Goal: Use online tool/utility: Utilize a website feature to perform a specific function

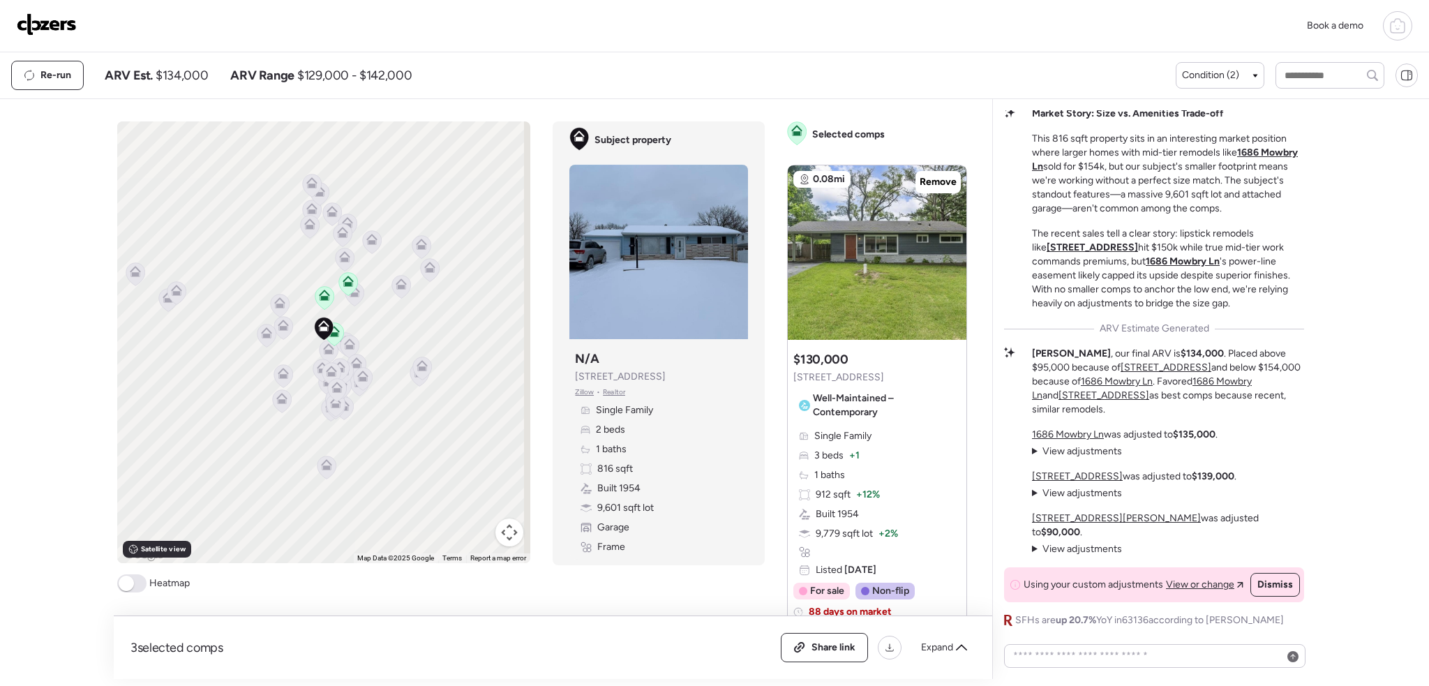
click at [1389, 21] on icon at bounding box center [1397, 25] width 17 height 17
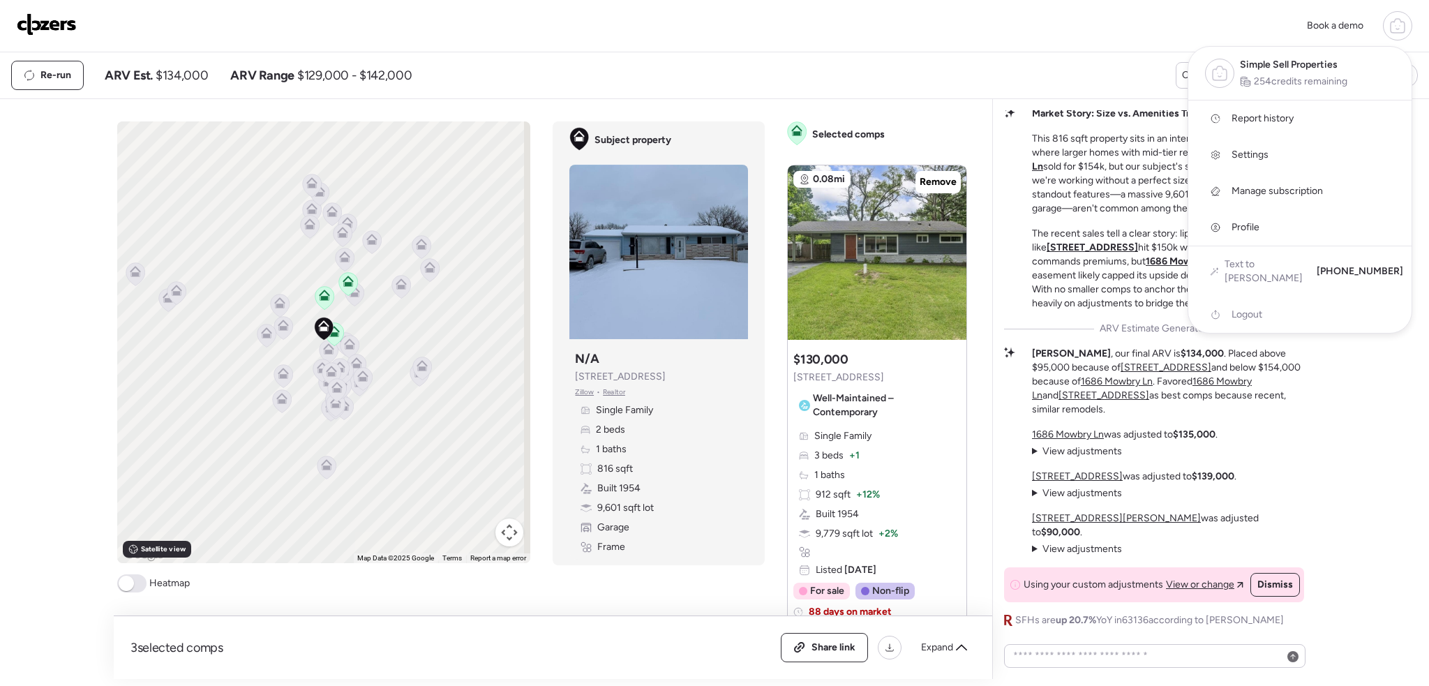
click at [1275, 112] on span "Report history" at bounding box center [1262, 119] width 62 height 14
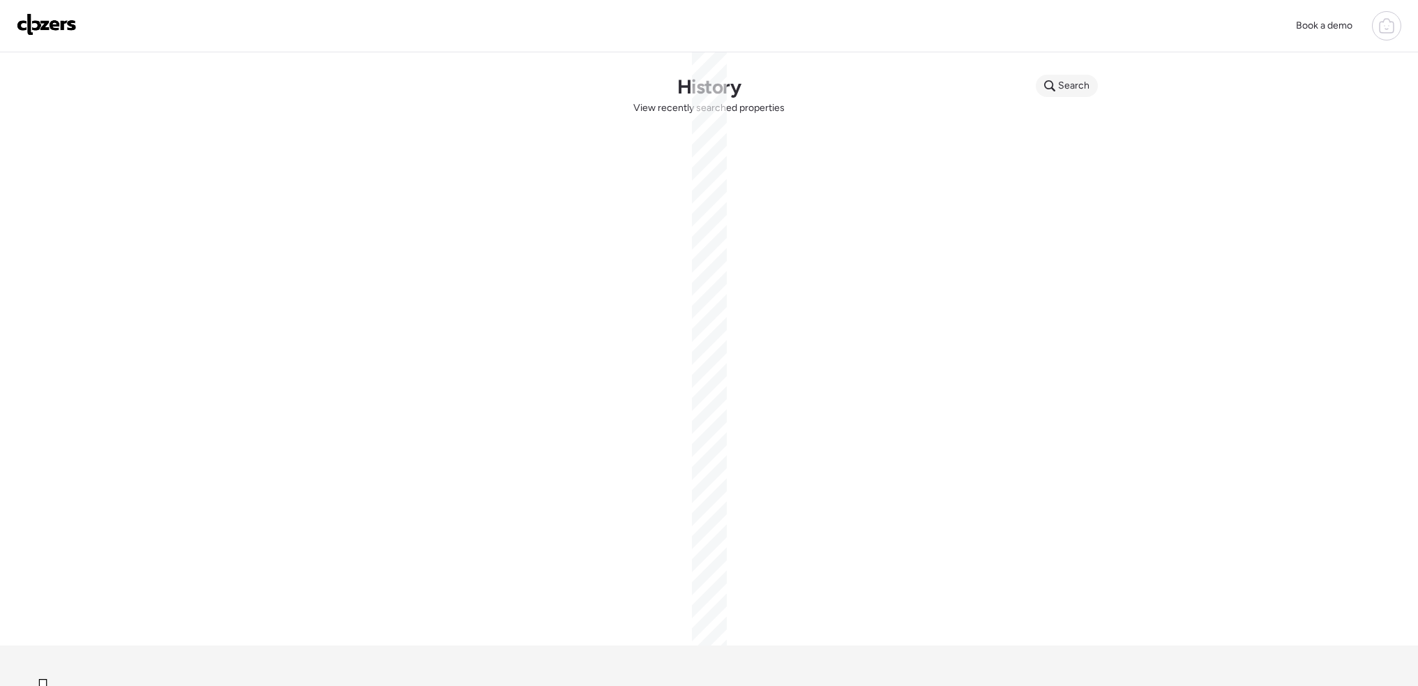
click at [1064, 82] on span "Search" at bounding box center [1073, 86] width 31 height 14
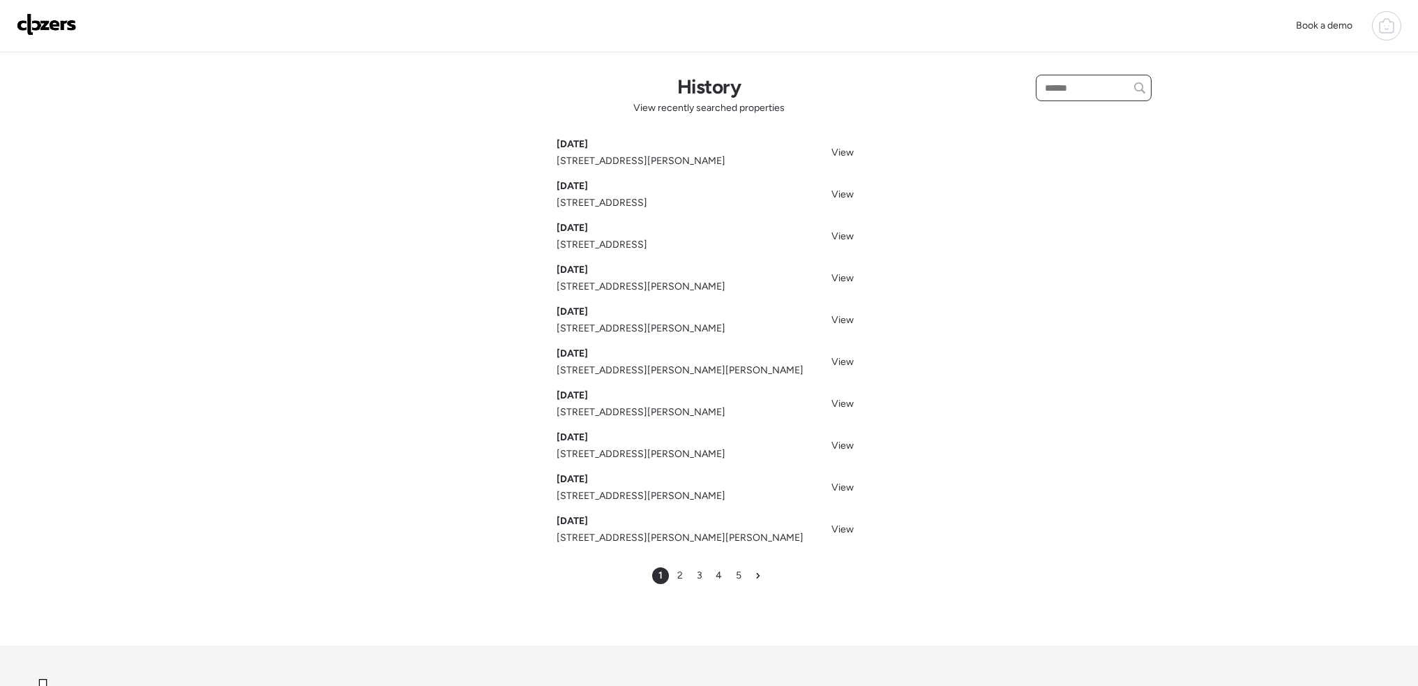
click at [1065, 82] on input "text" at bounding box center [1093, 88] width 103 height 20
type input "****"
click at [75, 24] on img at bounding box center [47, 24] width 60 height 22
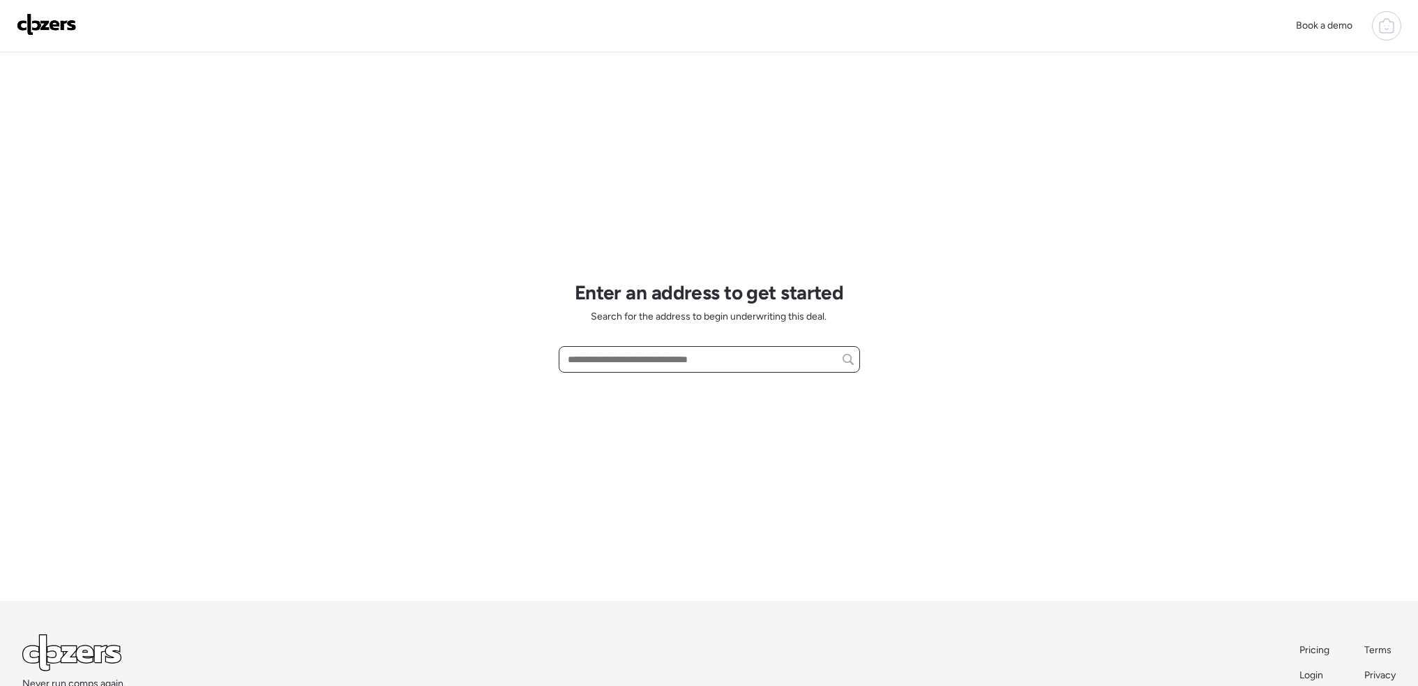
click at [603, 350] on input "text" at bounding box center [709, 360] width 289 height 20
paste input "**********"
click at [643, 382] on span "[STREET_ADDRESS][PERSON_NAME]" at bounding box center [648, 385] width 169 height 14
type input "**********"
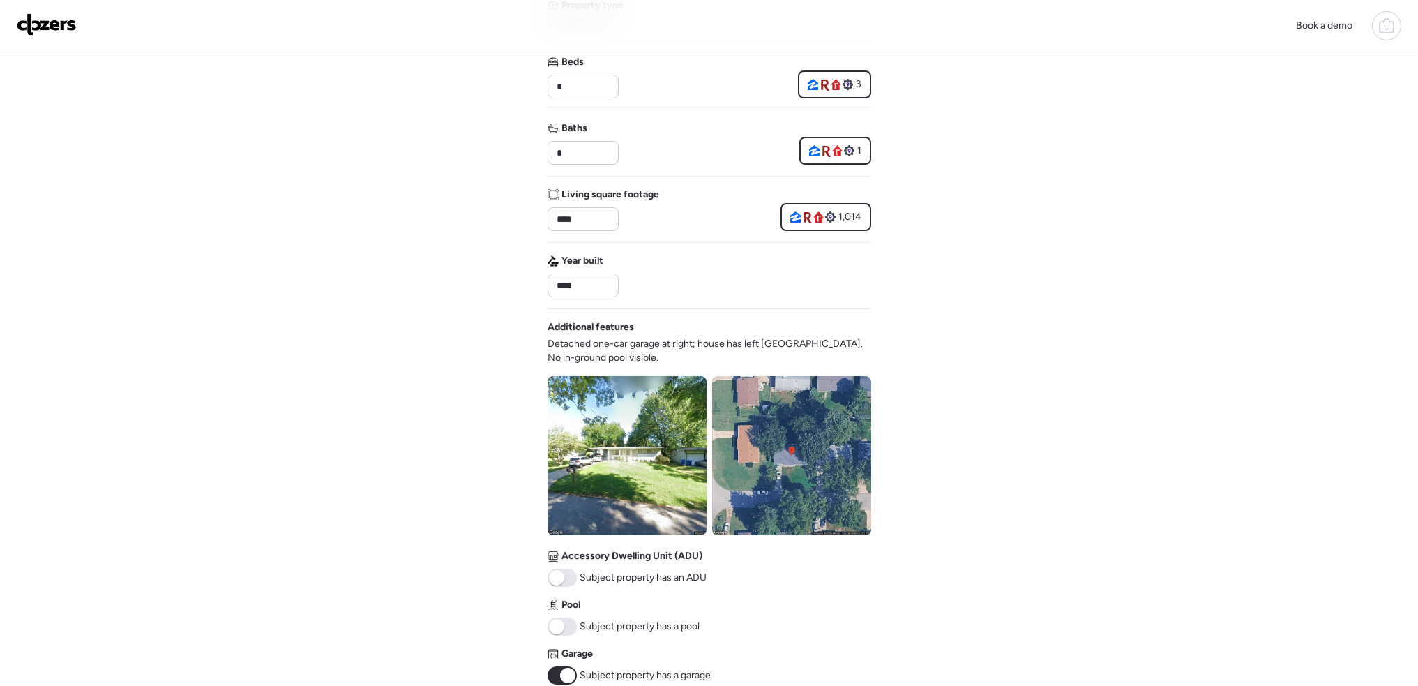
scroll to position [349, 0]
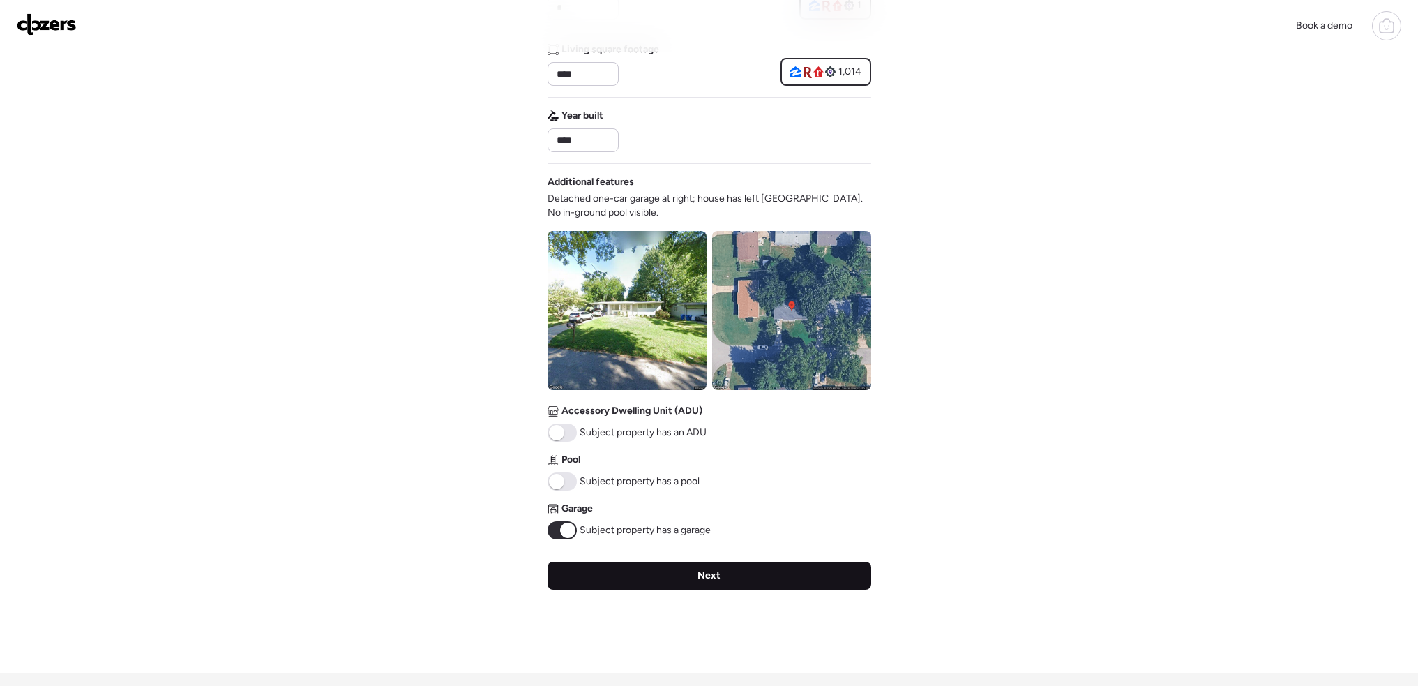
click at [760, 585] on div "Next" at bounding box center [710, 576] width 324 height 28
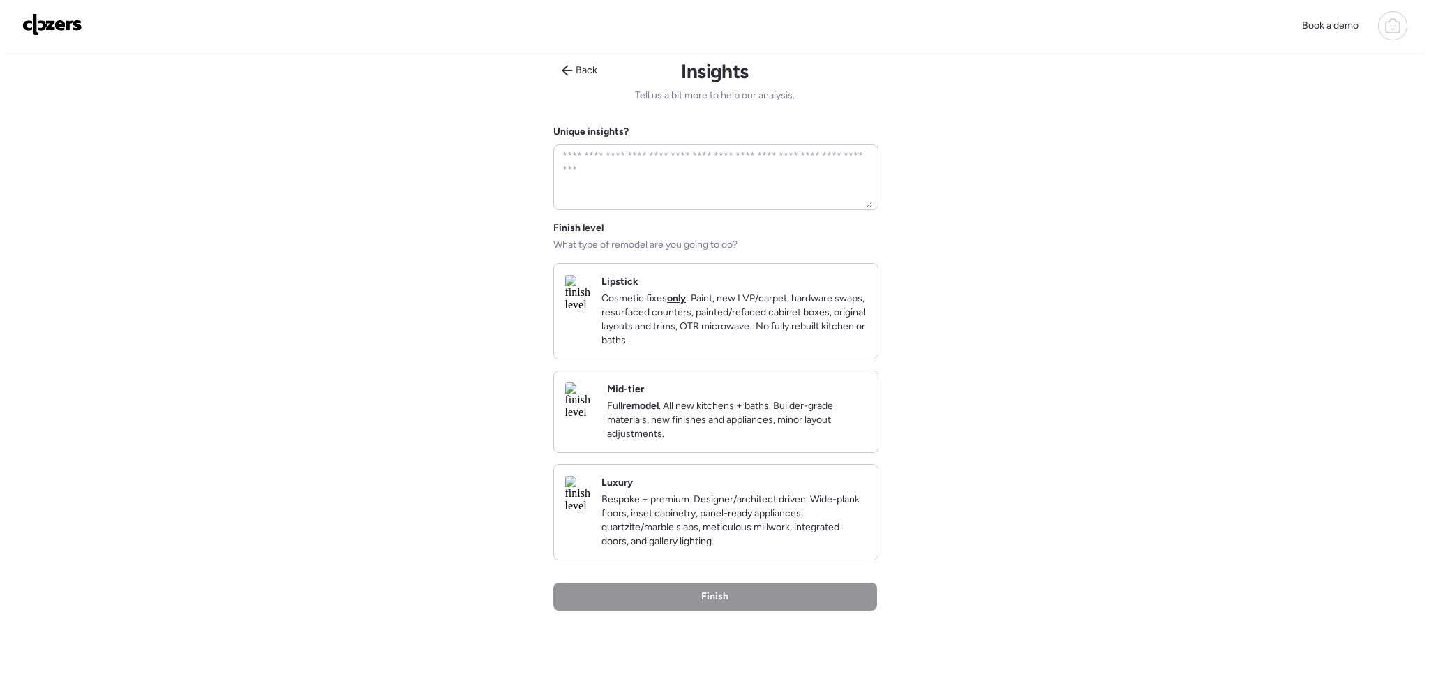
scroll to position [0, 0]
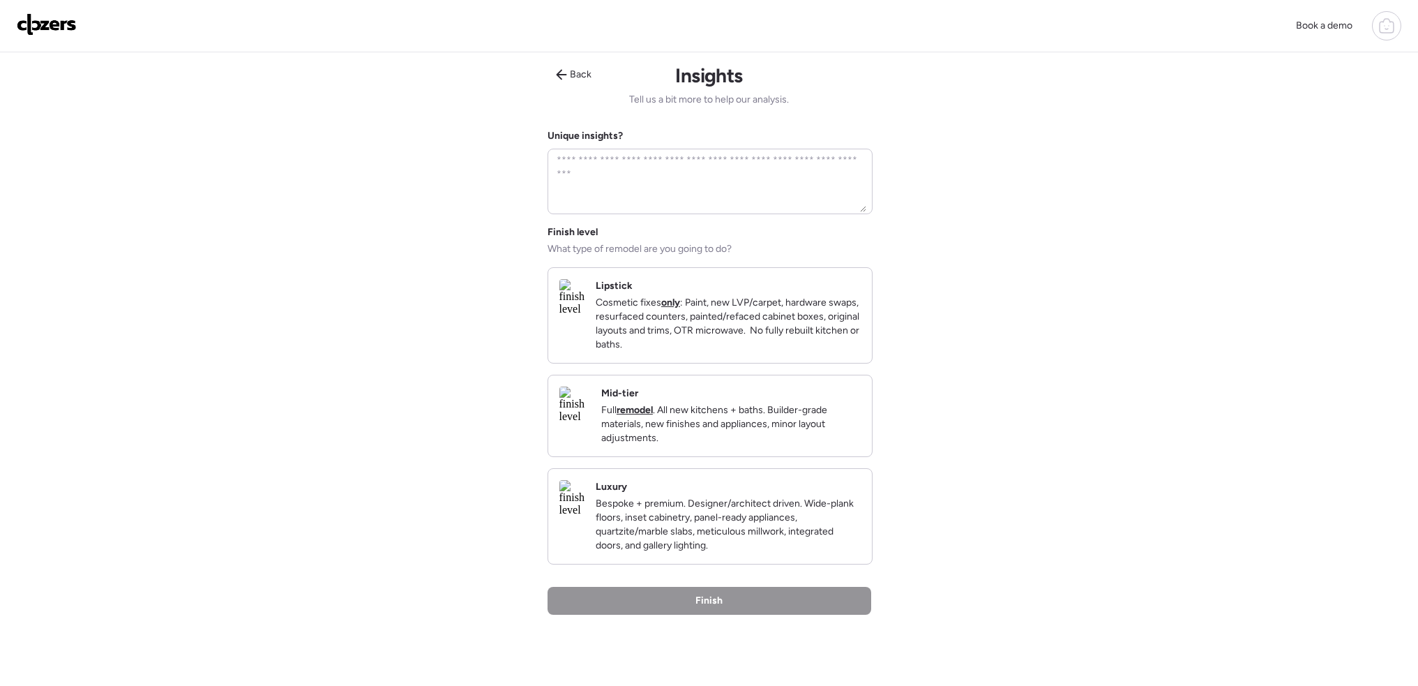
click at [743, 324] on p "Cosmetic fixes only : Paint, new LVP/carpet, hardware swaps, resurfaced counter…" at bounding box center [728, 324] width 265 height 56
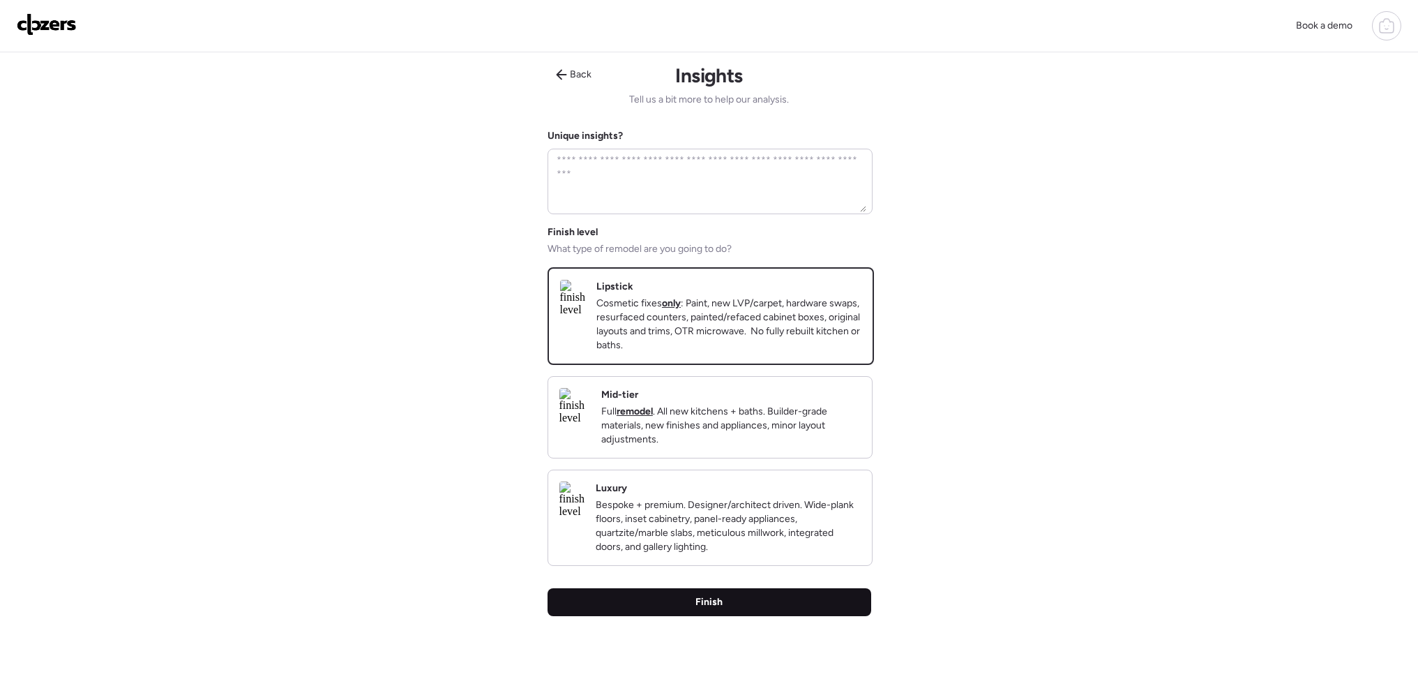
click at [793, 616] on div "Finish" at bounding box center [710, 602] width 324 height 28
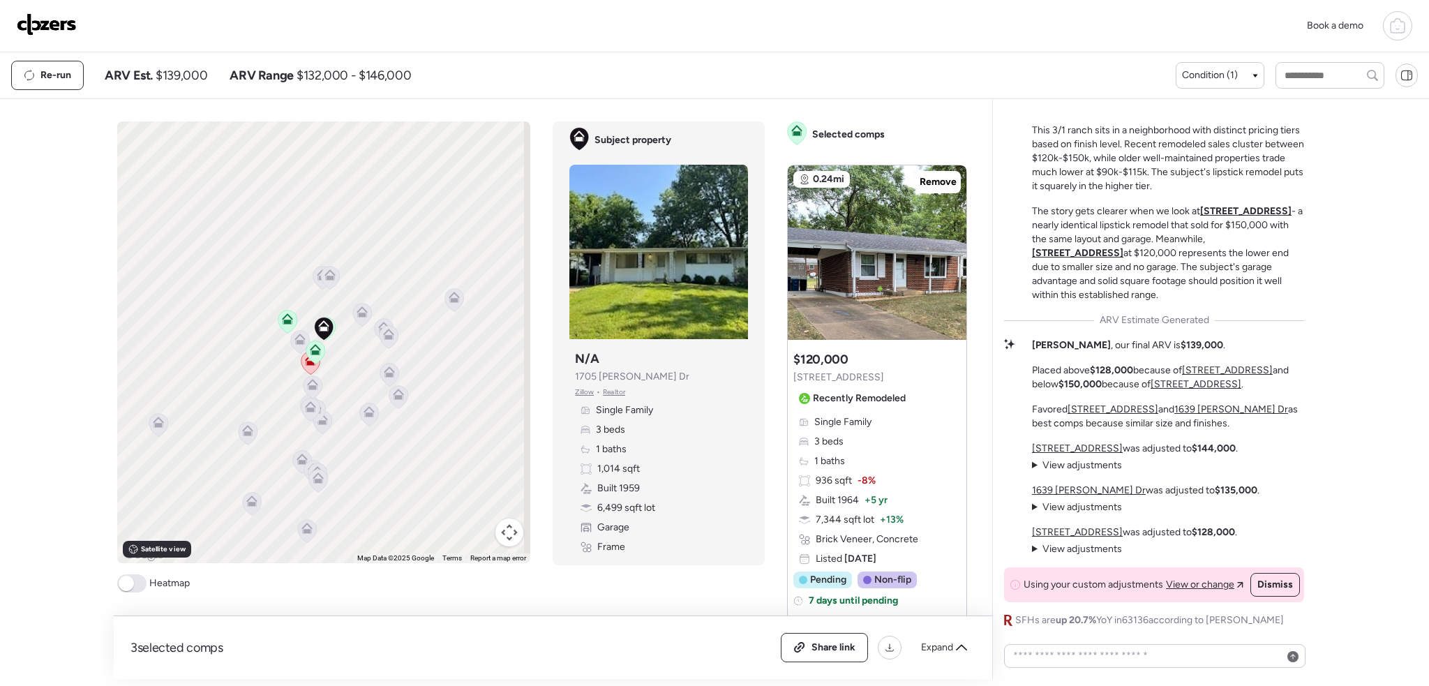
click at [42, 31] on img at bounding box center [47, 24] width 60 height 22
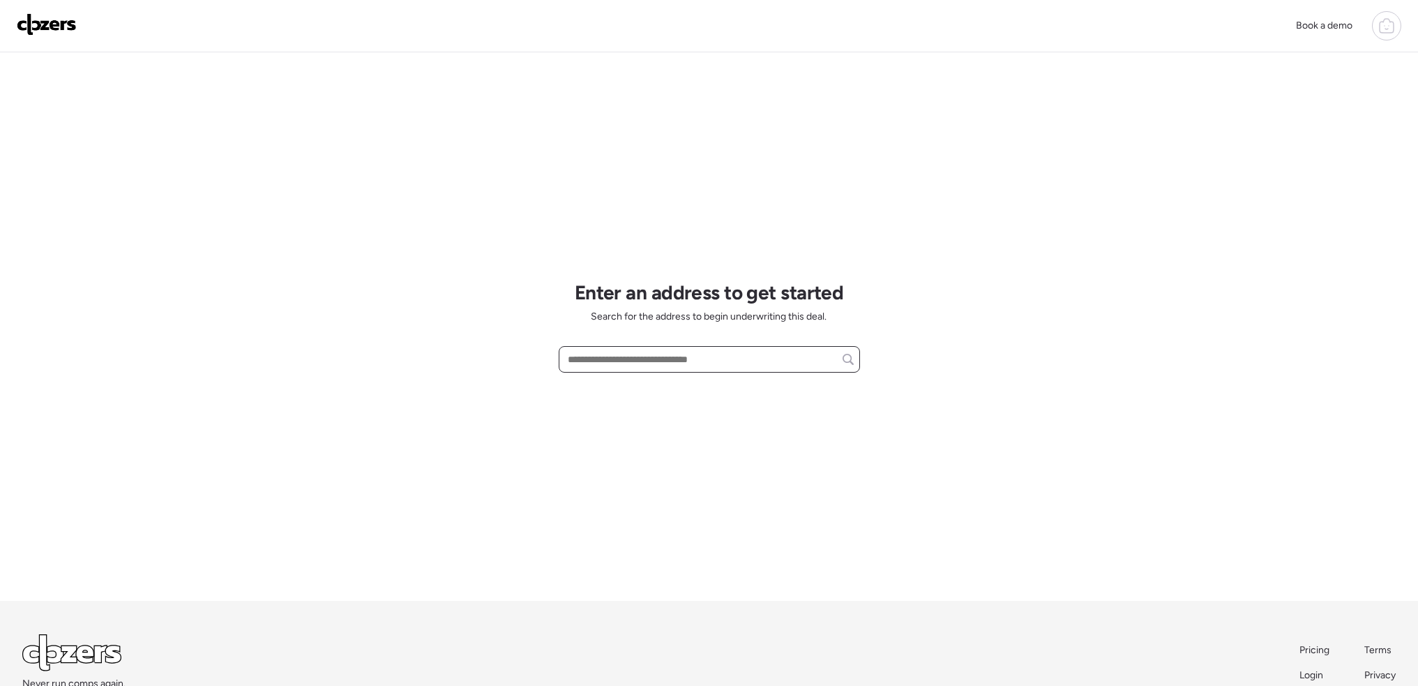
click at [632, 354] on input "text" at bounding box center [709, 360] width 289 height 20
paste input "**********"
click at [655, 383] on span "9754 Lorna Ln, Saint Louis, MO, 63136" at bounding box center [648, 385] width 169 height 14
type input "**********"
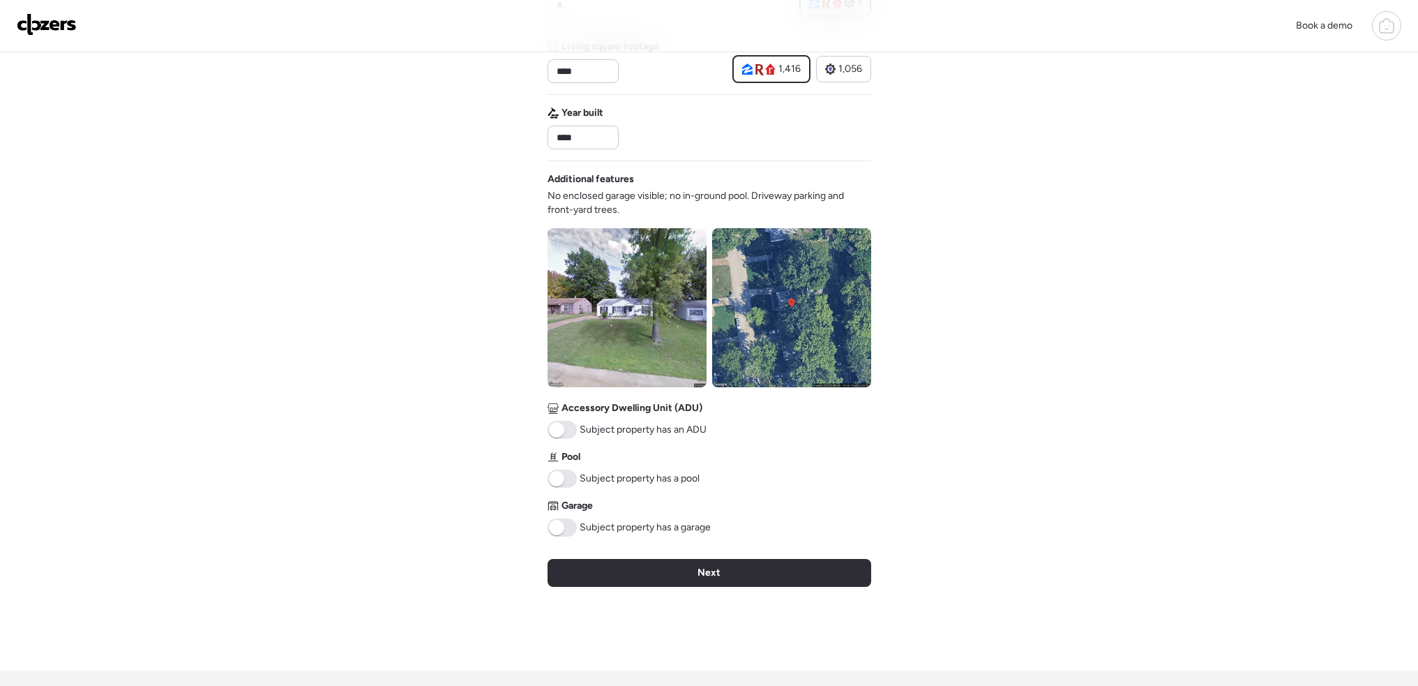
scroll to position [419, 0]
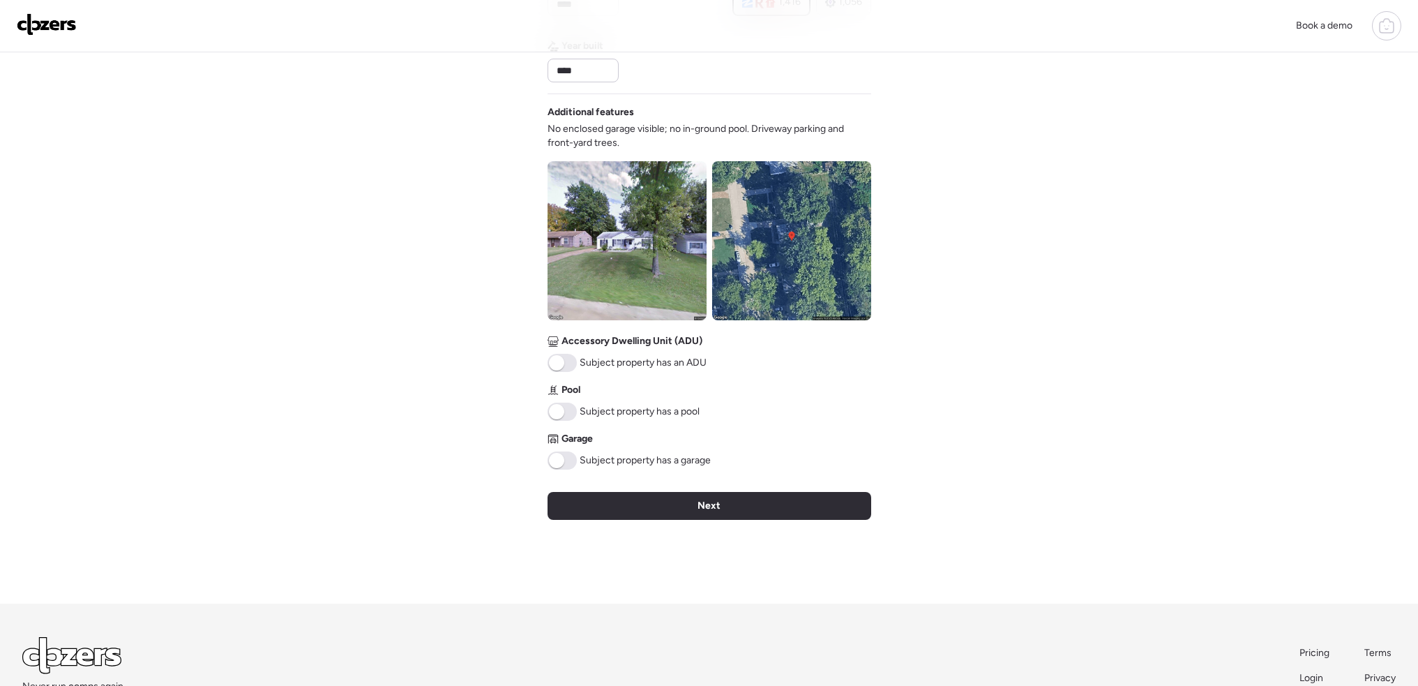
drag, startPoint x: 780, startPoint y: 510, endPoint x: 788, endPoint y: 510, distance: 8.4
click at [784, 510] on div "Next" at bounding box center [710, 506] width 324 height 28
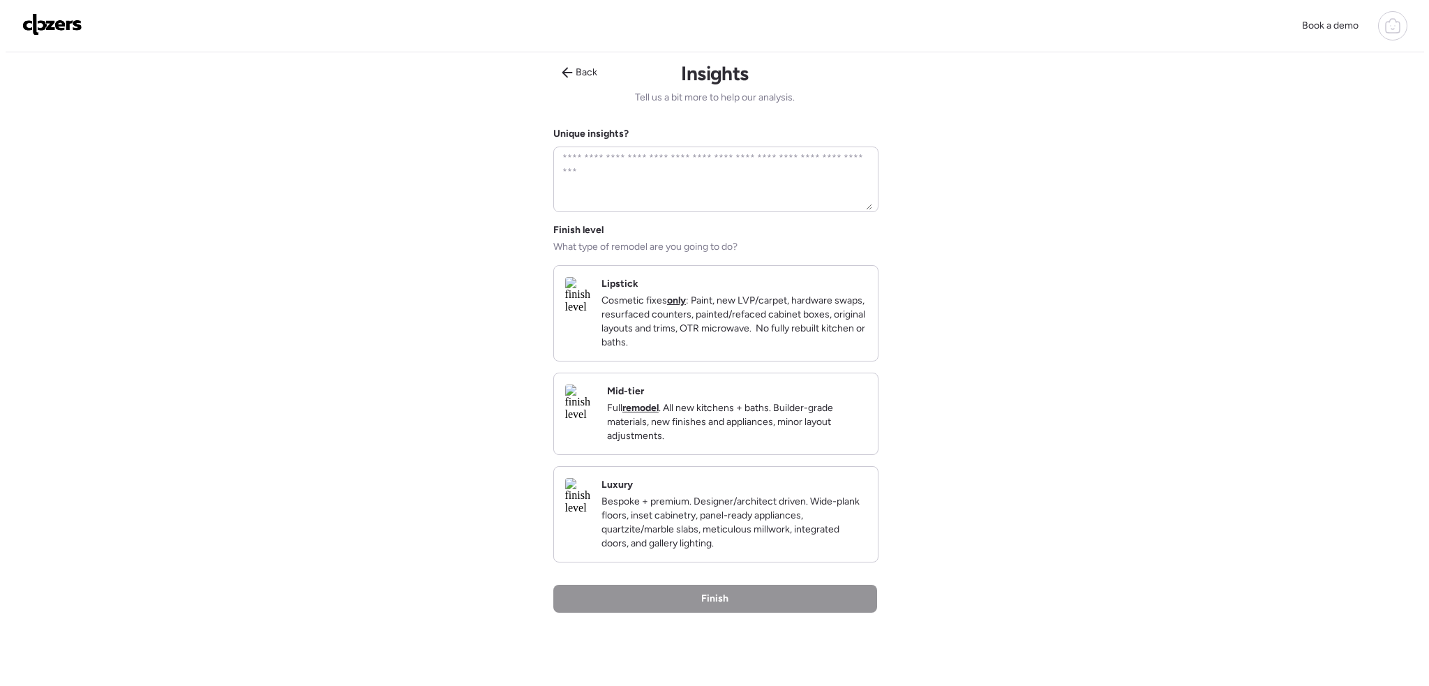
scroll to position [0, 0]
click at [789, 335] on p "Cosmetic fixes only : Paint, new LVP/carpet, hardware swaps, resurfaced counter…" at bounding box center [728, 324] width 265 height 56
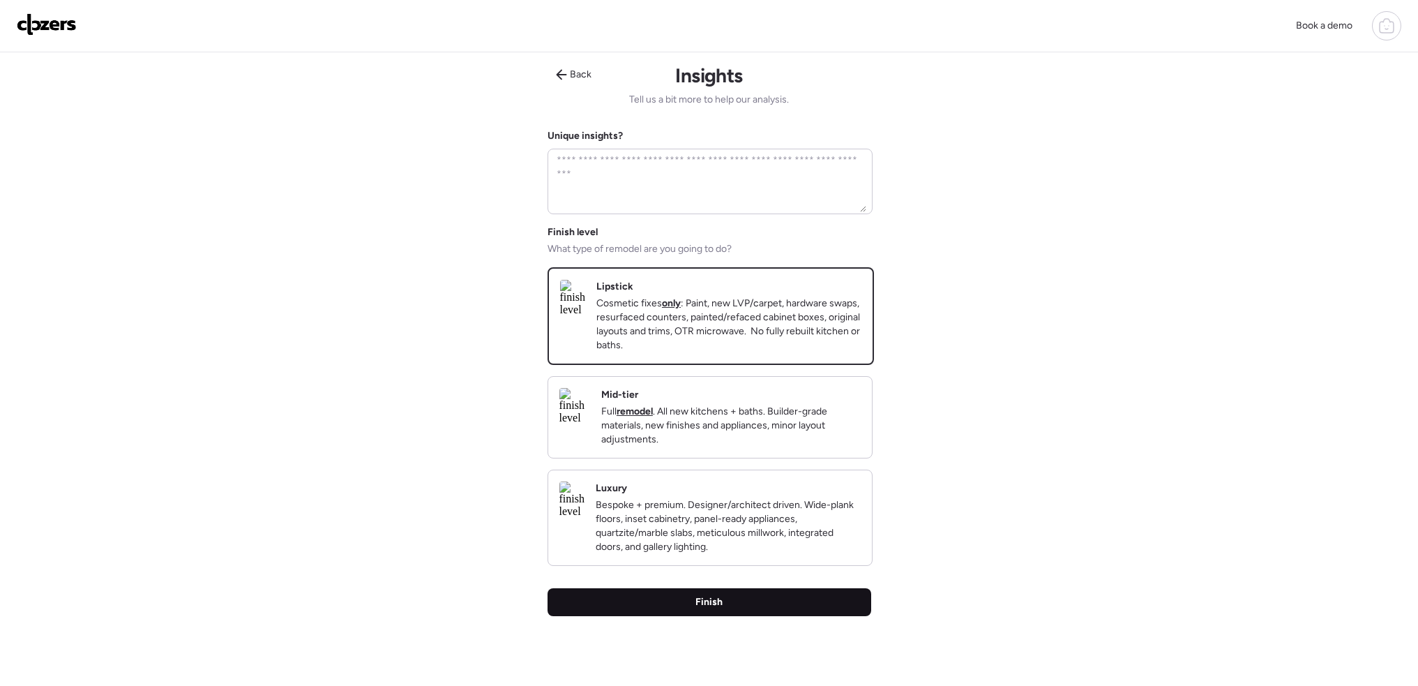
click at [761, 616] on div "Finish" at bounding box center [710, 602] width 324 height 28
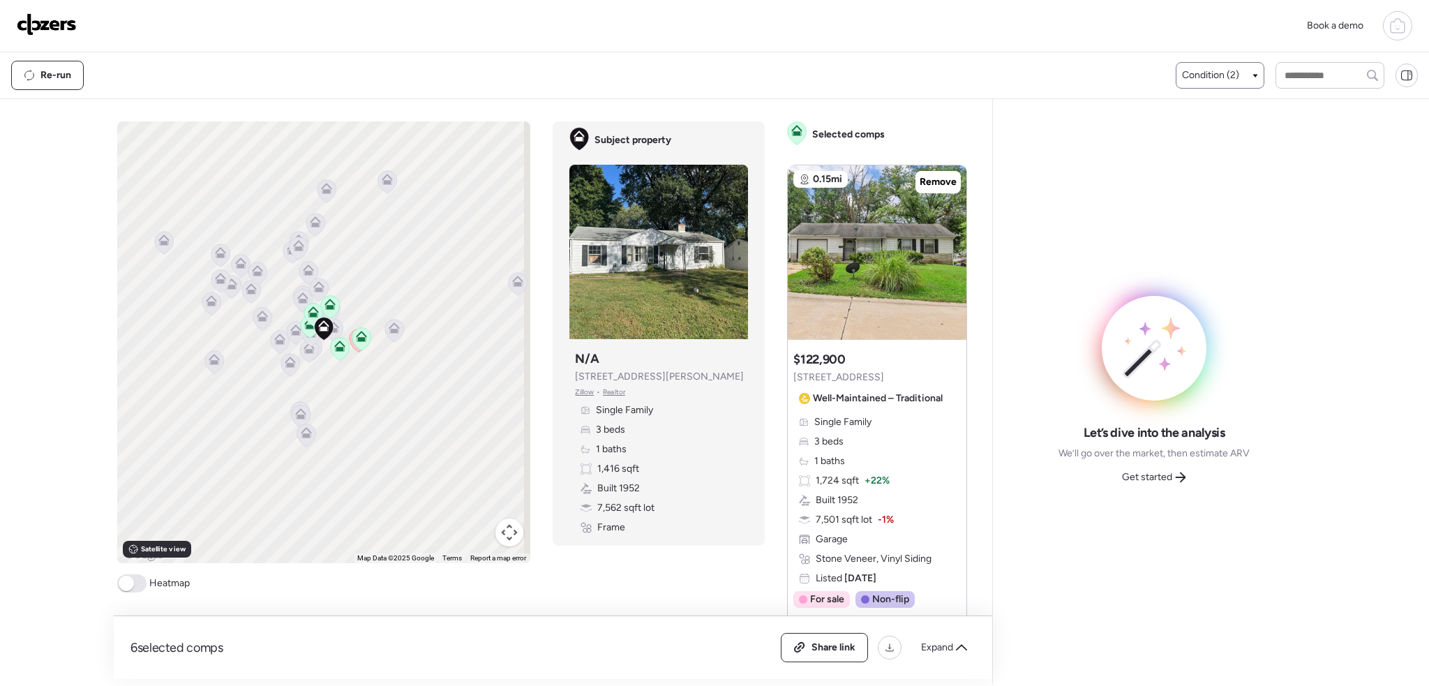
click at [1220, 71] on span "Condition (2)" at bounding box center [1210, 75] width 57 height 14
click at [1184, 158] on div at bounding box center [1189, 161] width 10 height 10
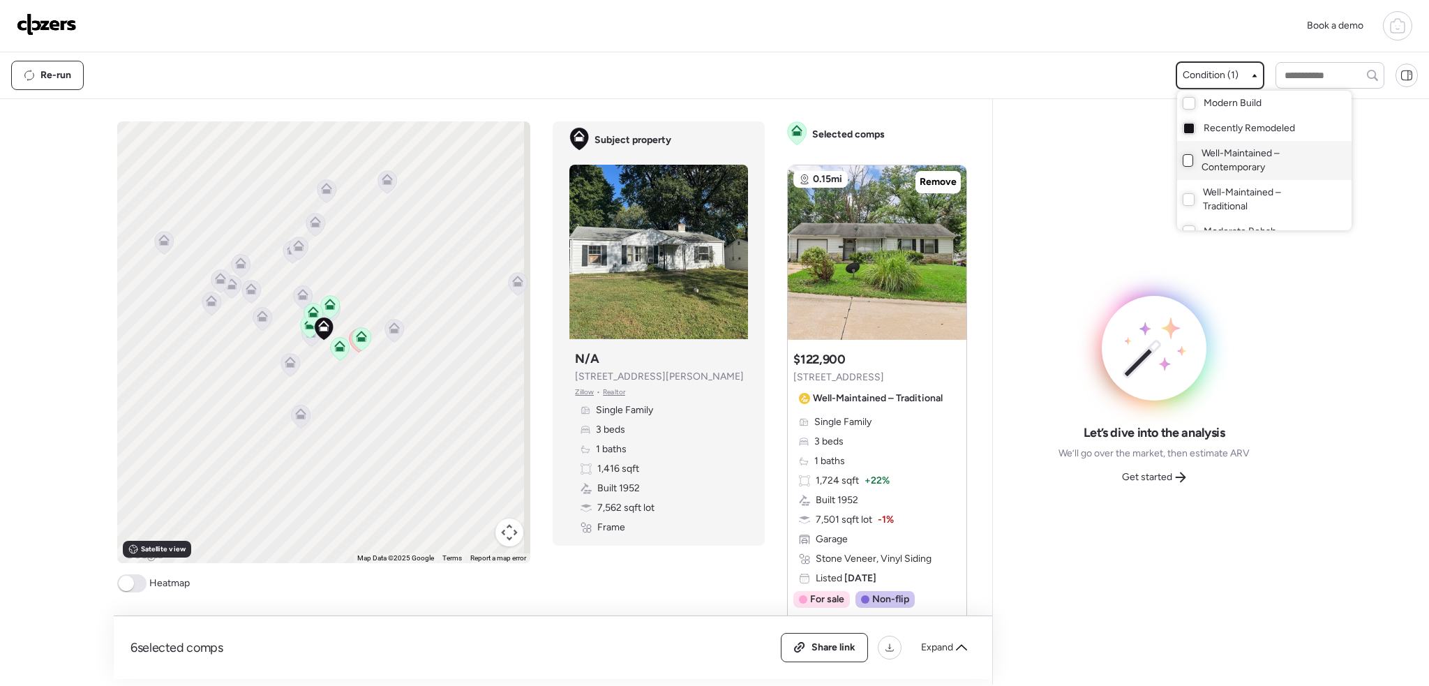
click at [134, 581] on div at bounding box center [714, 304] width 1429 height 686
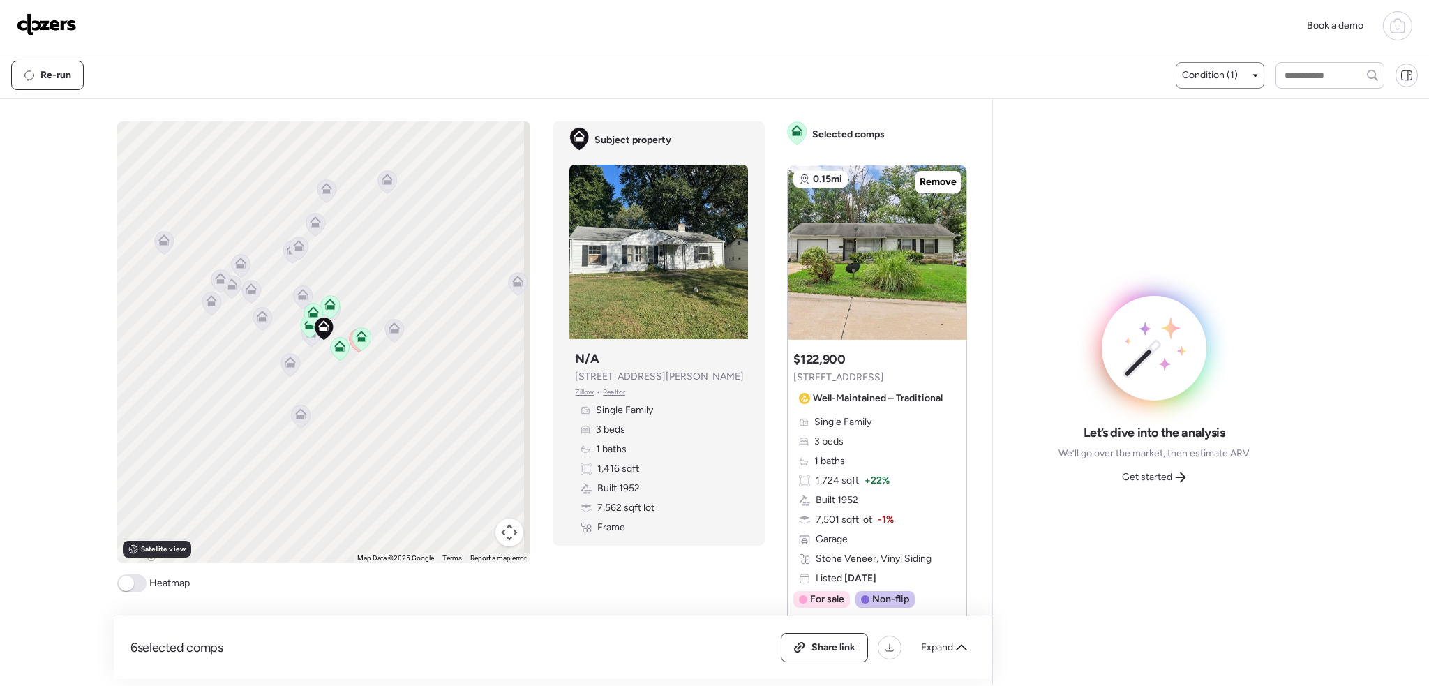
click at [126, 585] on span at bounding box center [126, 583] width 15 height 15
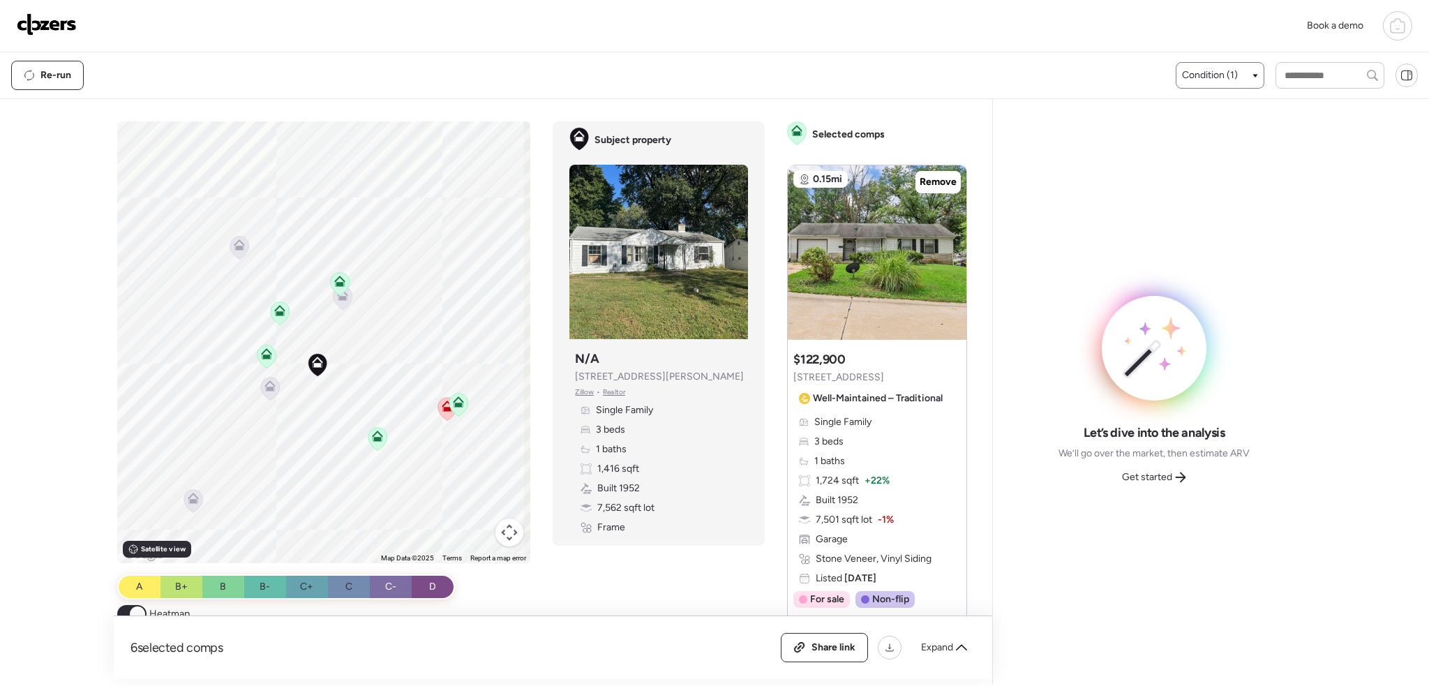
drag, startPoint x: 315, startPoint y: 368, endPoint x: 347, endPoint y: 477, distance: 113.5
click at [347, 477] on div "To activate drag with keyboard, press Alt + Enter. Once in keyboard drag state,…" at bounding box center [324, 342] width 414 height 442
click at [335, 280] on icon at bounding box center [339, 281] width 11 height 11
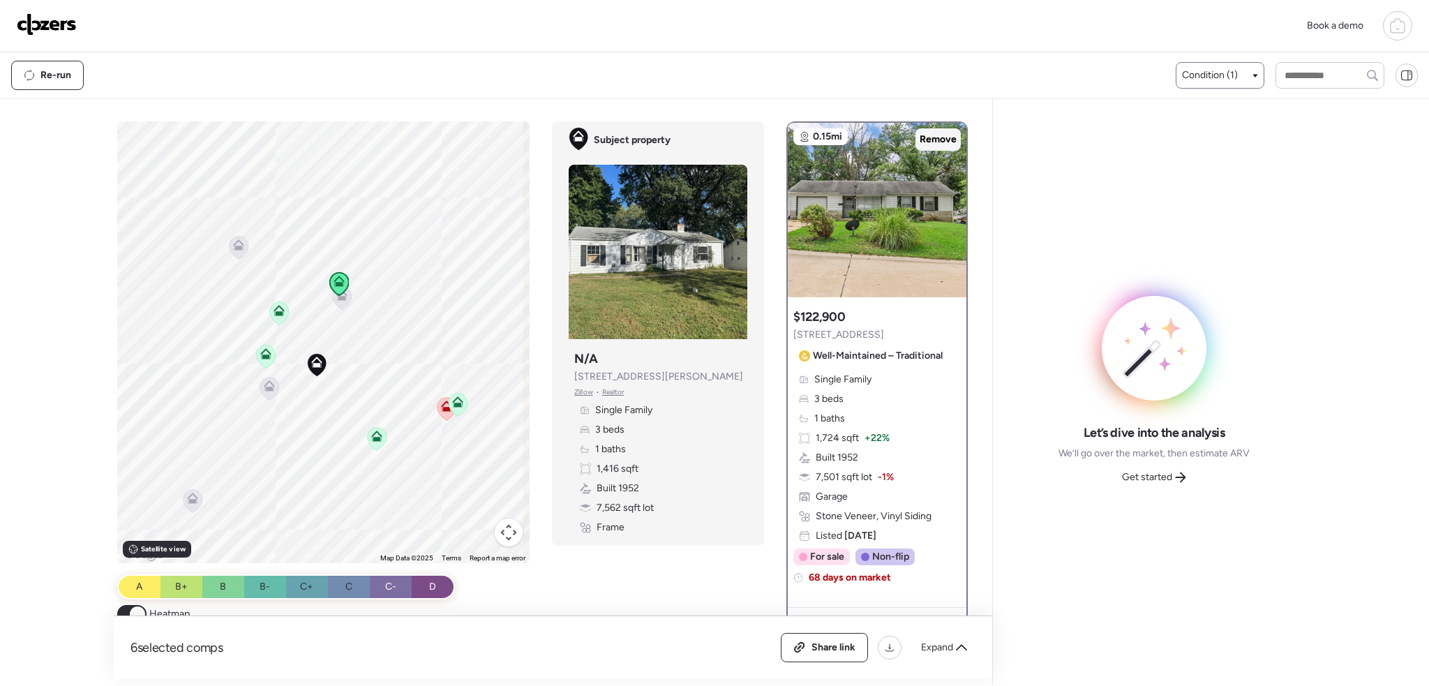
click at [933, 136] on span "Remove" at bounding box center [938, 140] width 37 height 14
click at [453, 403] on icon at bounding box center [458, 399] width 10 height 6
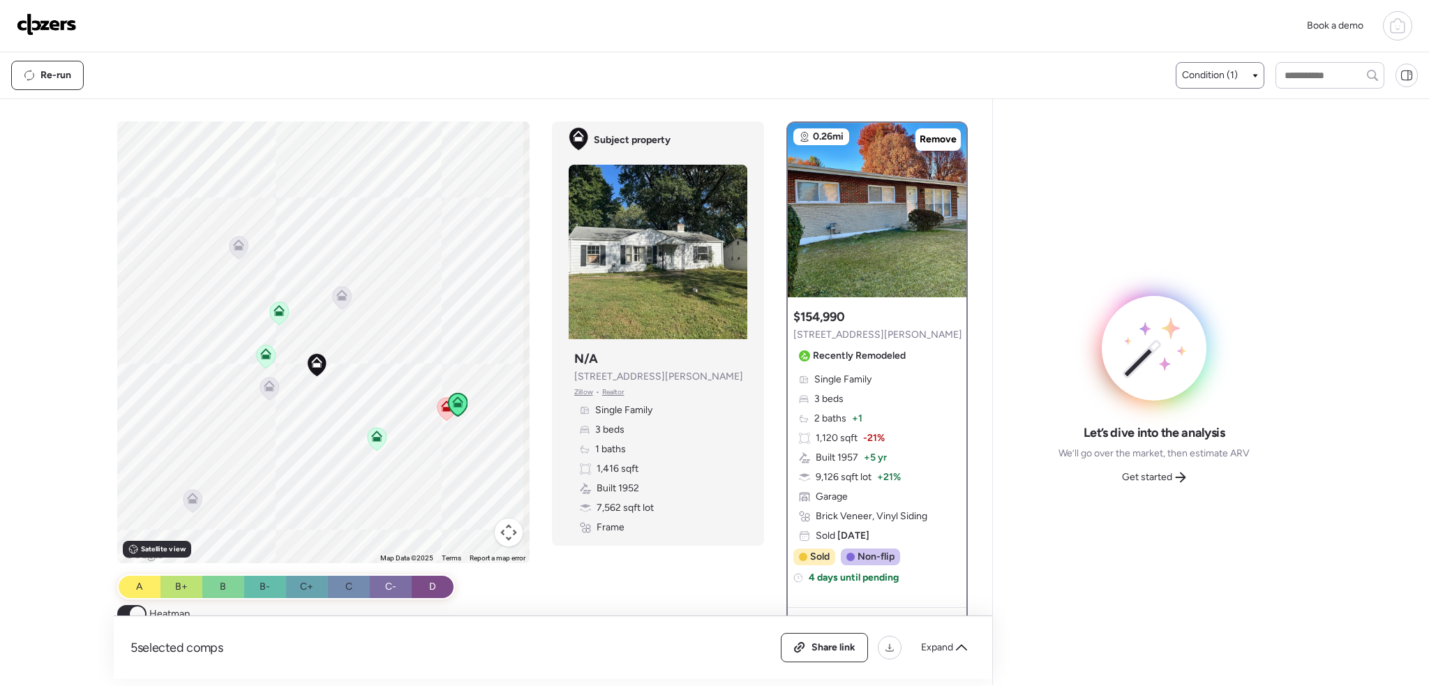
click at [437, 409] on icon at bounding box center [446, 408] width 19 height 23
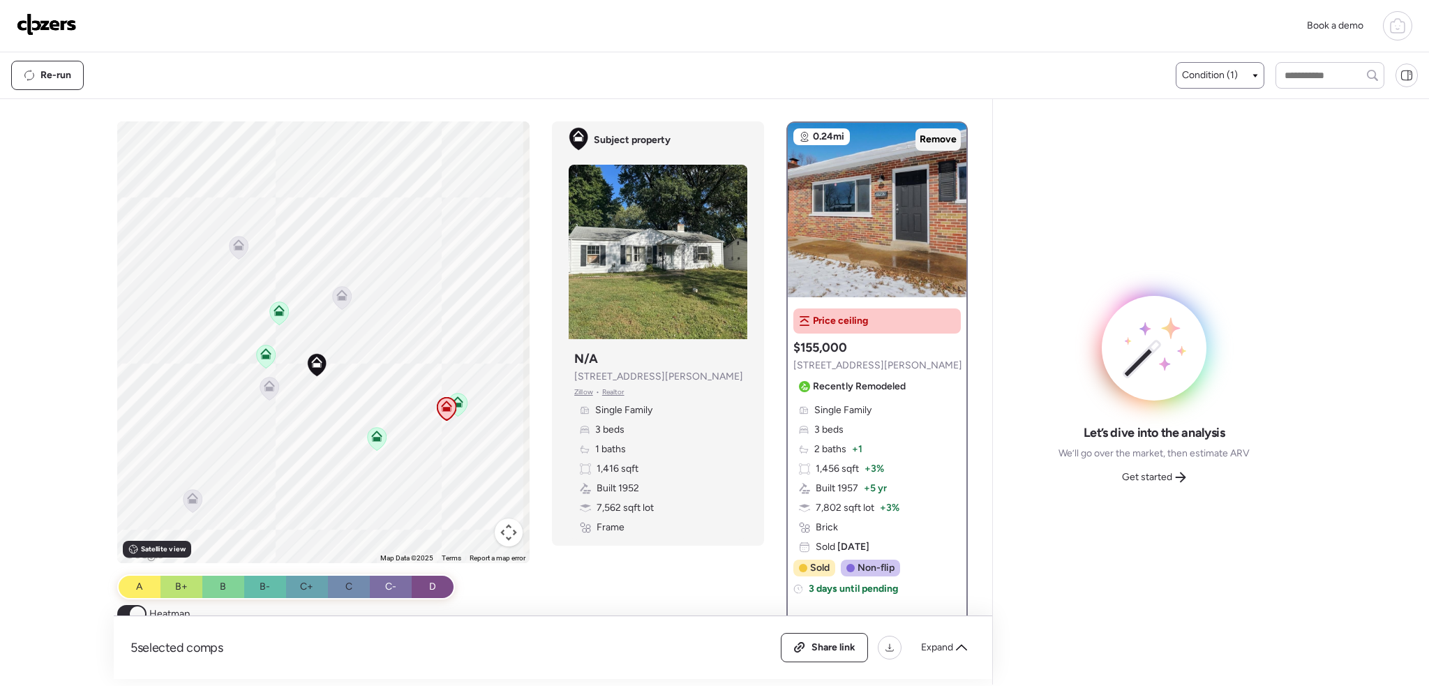
click at [948, 140] on span "Remove" at bounding box center [938, 140] width 37 height 14
click at [266, 386] on icon at bounding box center [269, 385] width 11 height 11
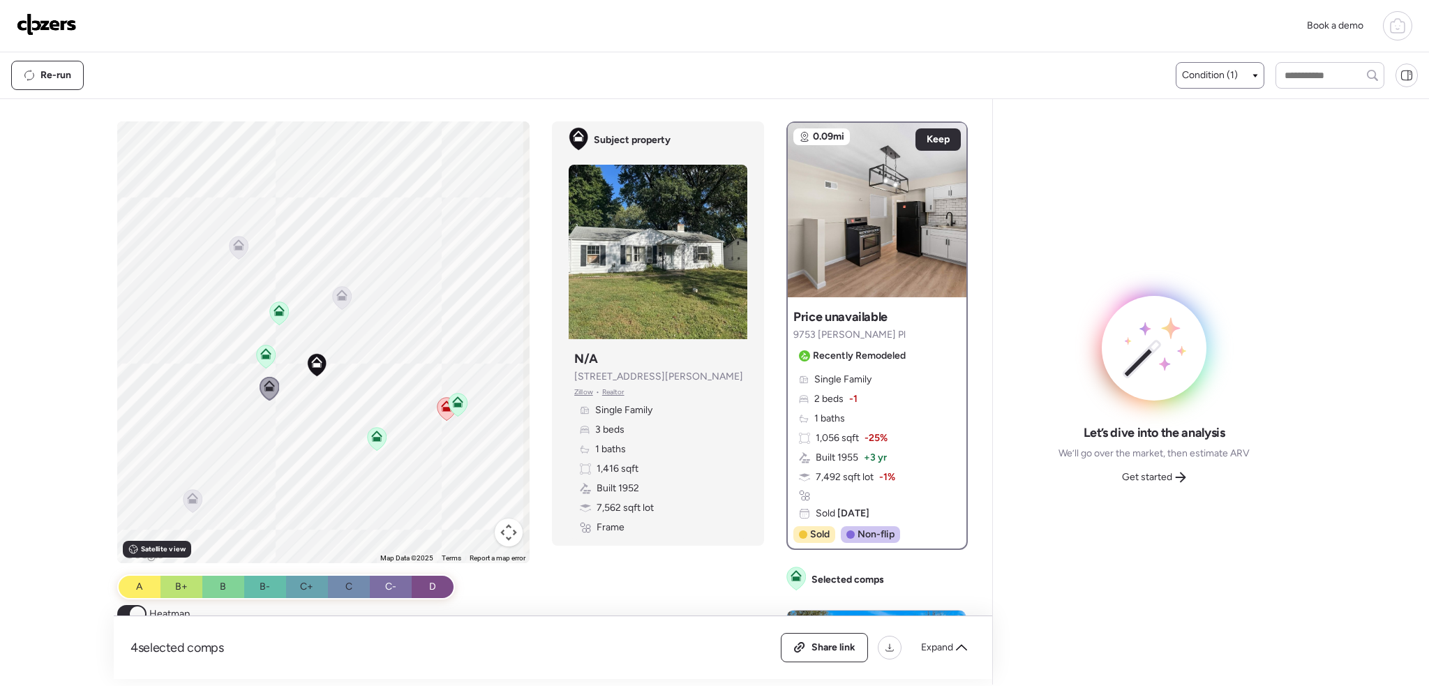
click at [262, 358] on icon at bounding box center [266, 356] width 9 height 4
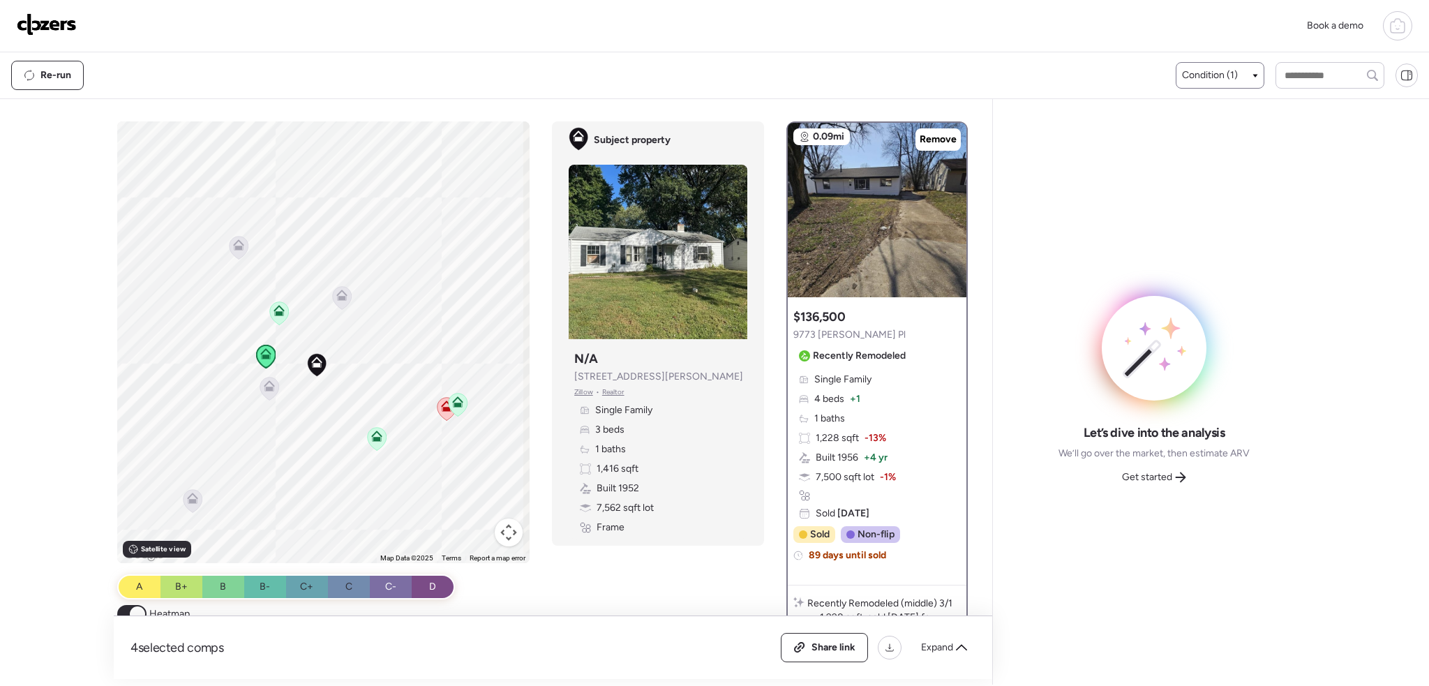
click at [275, 313] on icon at bounding box center [279, 313] width 9 height 4
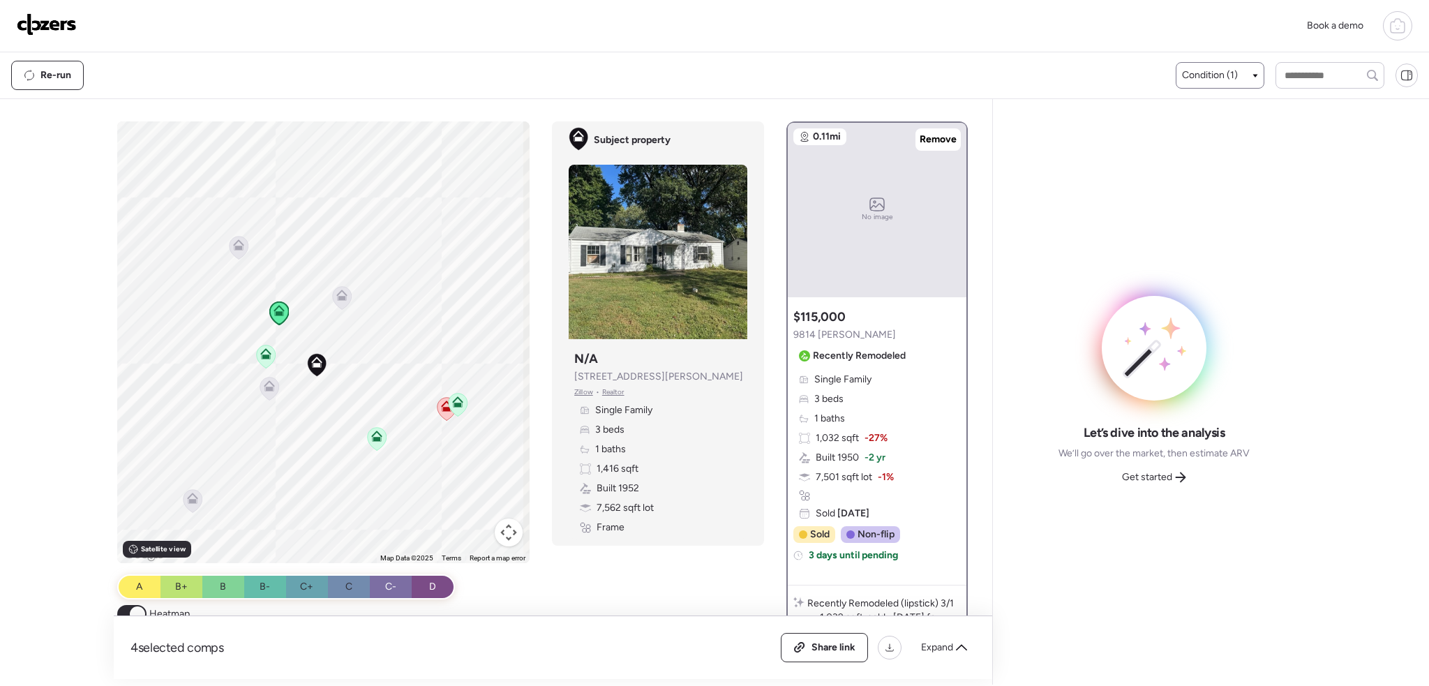
click at [373, 440] on icon at bounding box center [377, 439] width 9 height 4
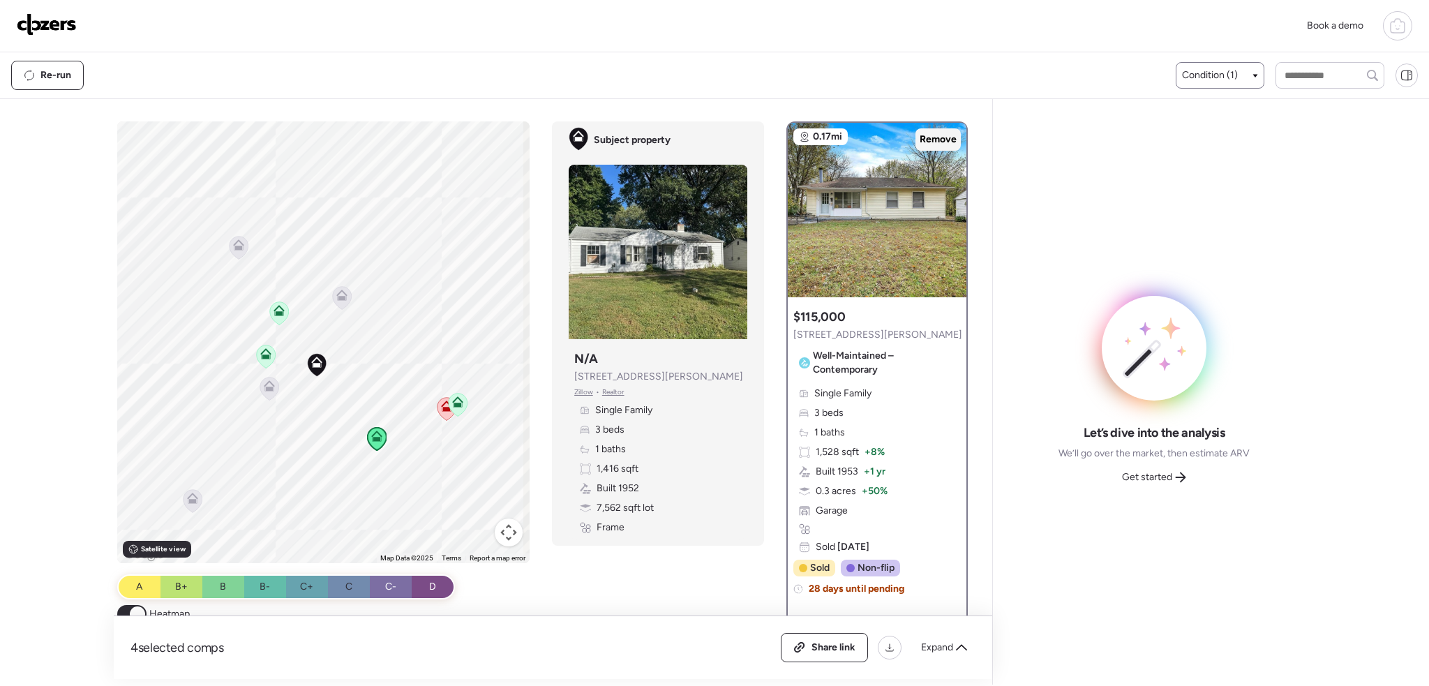
click at [920, 140] on span "Remove" at bounding box center [938, 140] width 37 height 14
click at [343, 299] on icon at bounding box center [341, 295] width 11 height 11
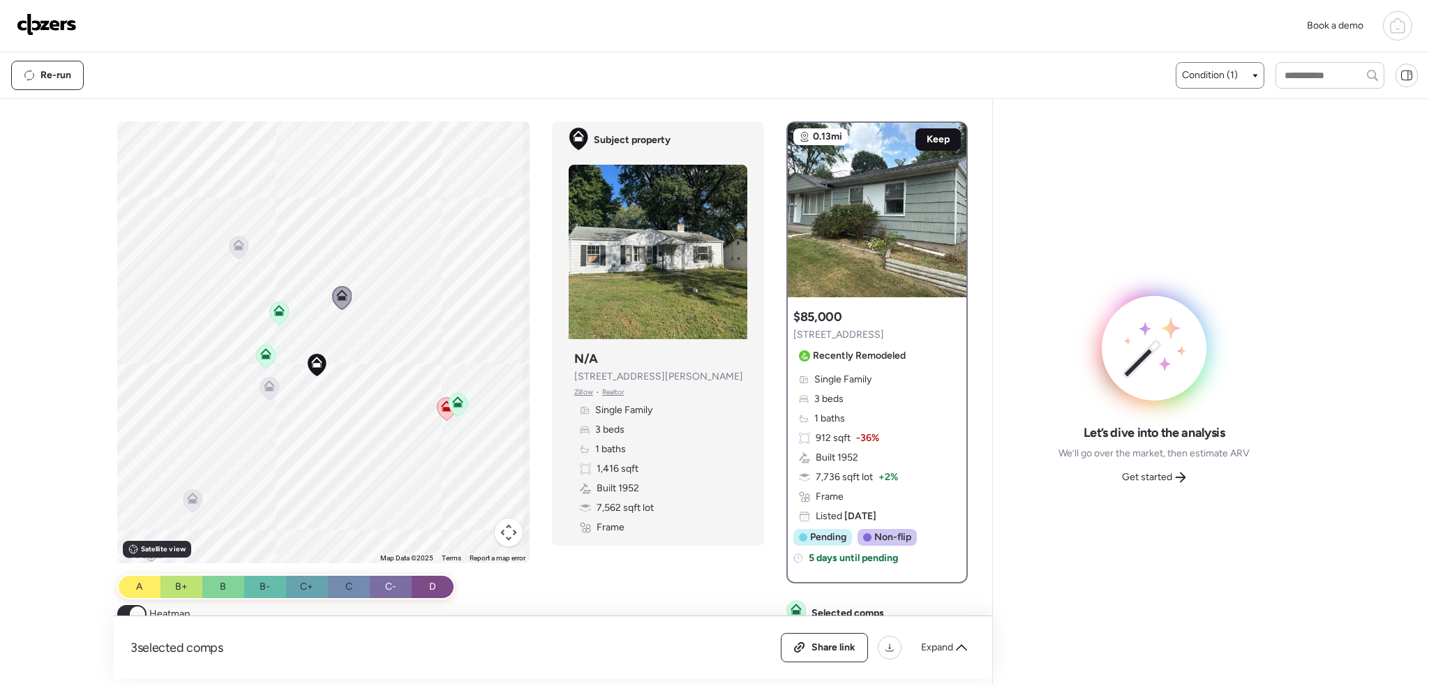
click at [938, 140] on span "Keep" at bounding box center [938, 140] width 23 height 14
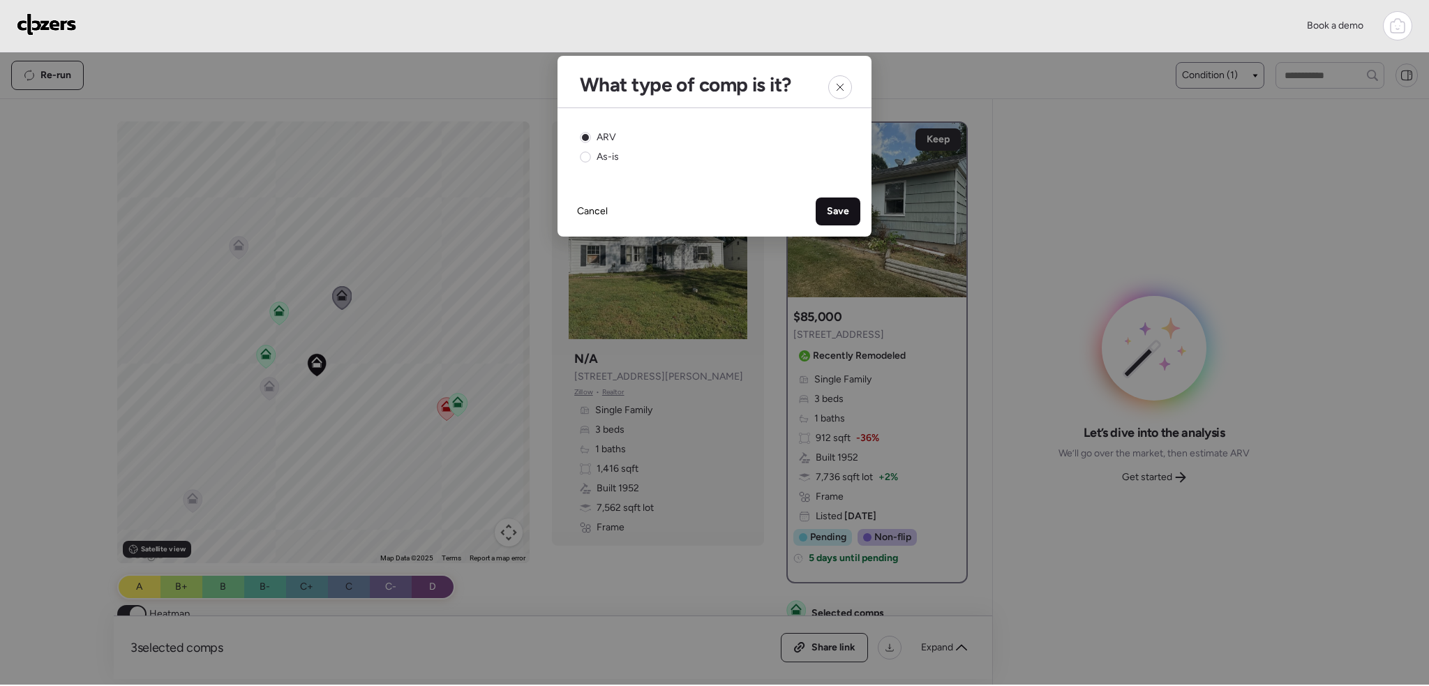
click at [841, 213] on span "Save" at bounding box center [838, 211] width 22 height 14
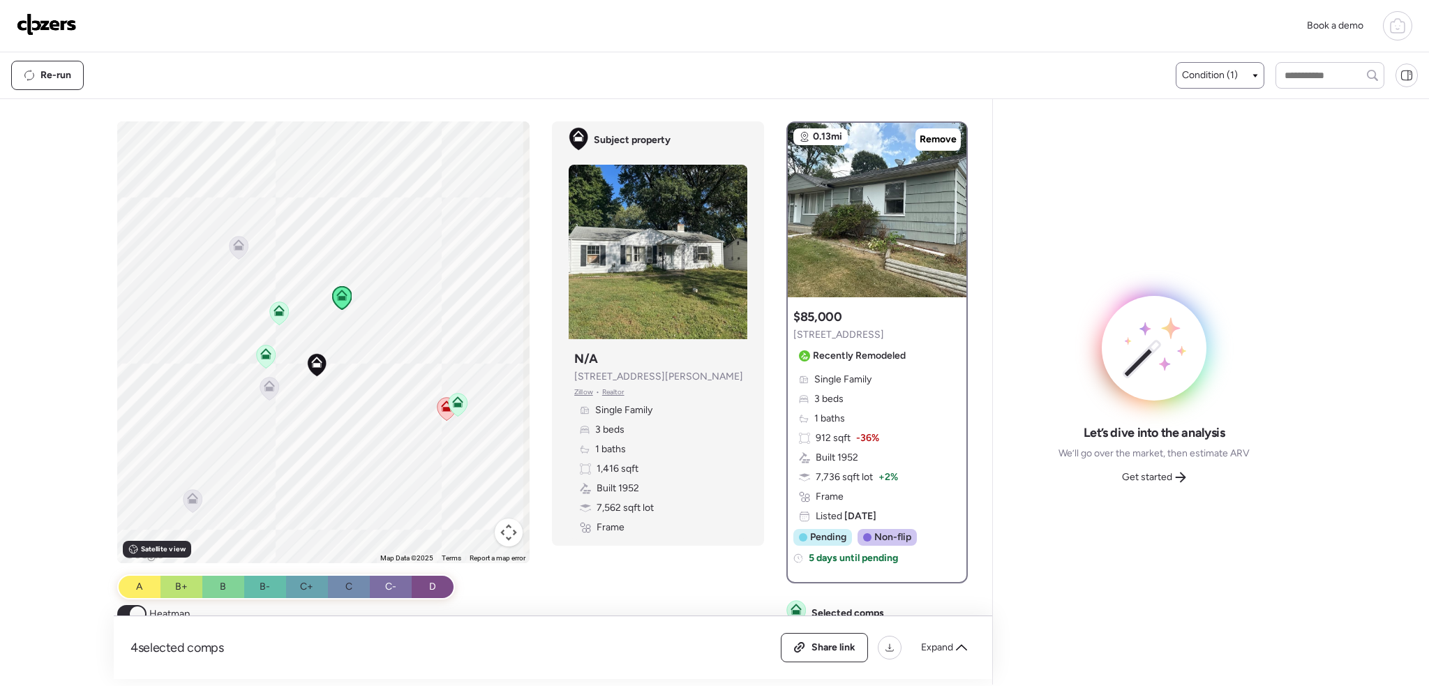
drag, startPoint x: 458, startPoint y: 403, endPoint x: 617, endPoint y: 315, distance: 181.5
click at [458, 403] on icon at bounding box center [457, 401] width 11 height 11
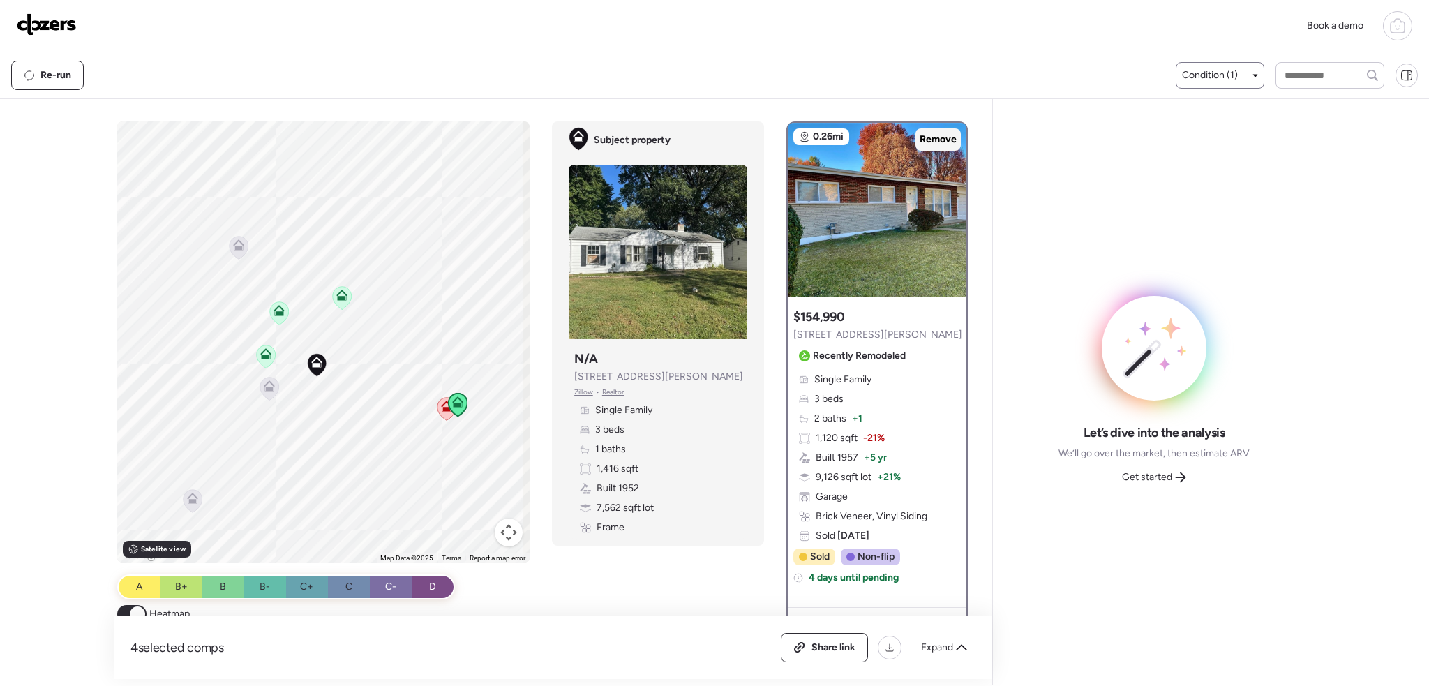
click at [933, 136] on span "Remove" at bounding box center [938, 140] width 37 height 14
click at [266, 359] on icon at bounding box center [266, 356] width 19 height 23
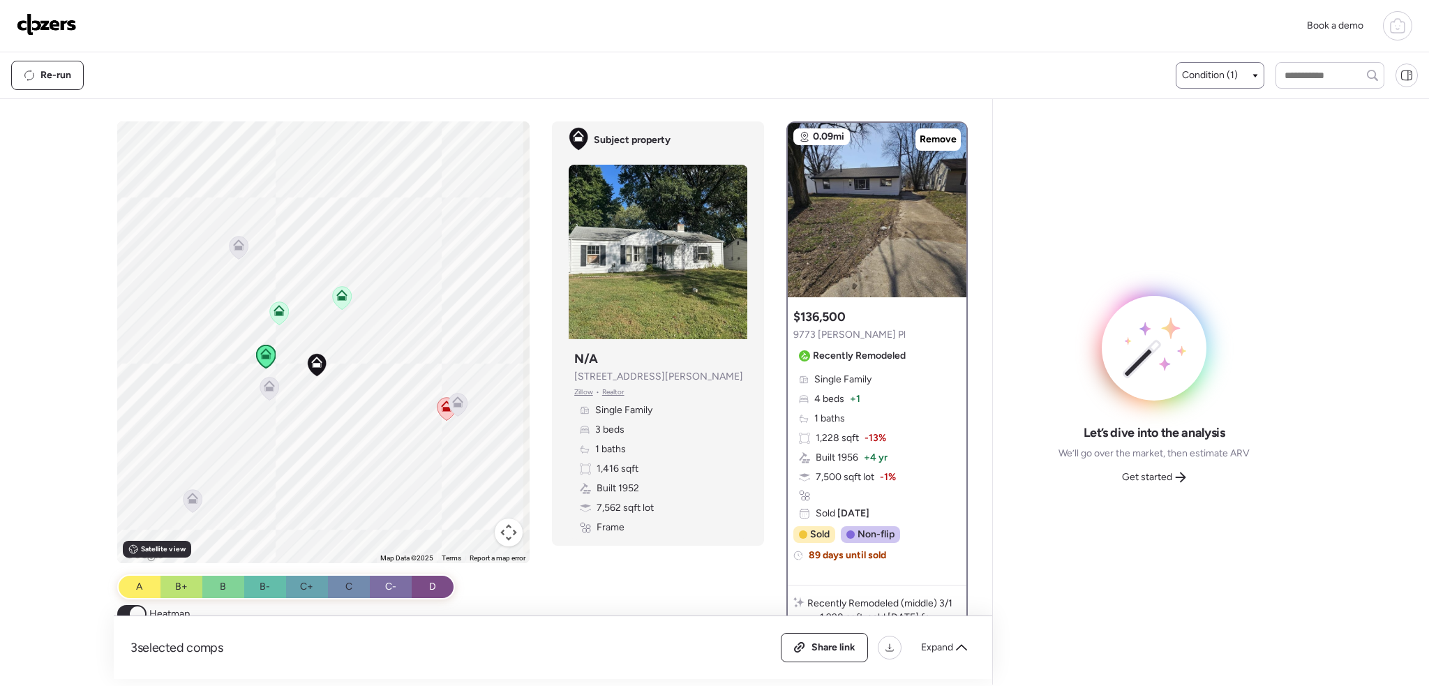
click at [283, 308] on icon at bounding box center [279, 312] width 19 height 23
click at [270, 320] on icon at bounding box center [279, 312] width 19 height 23
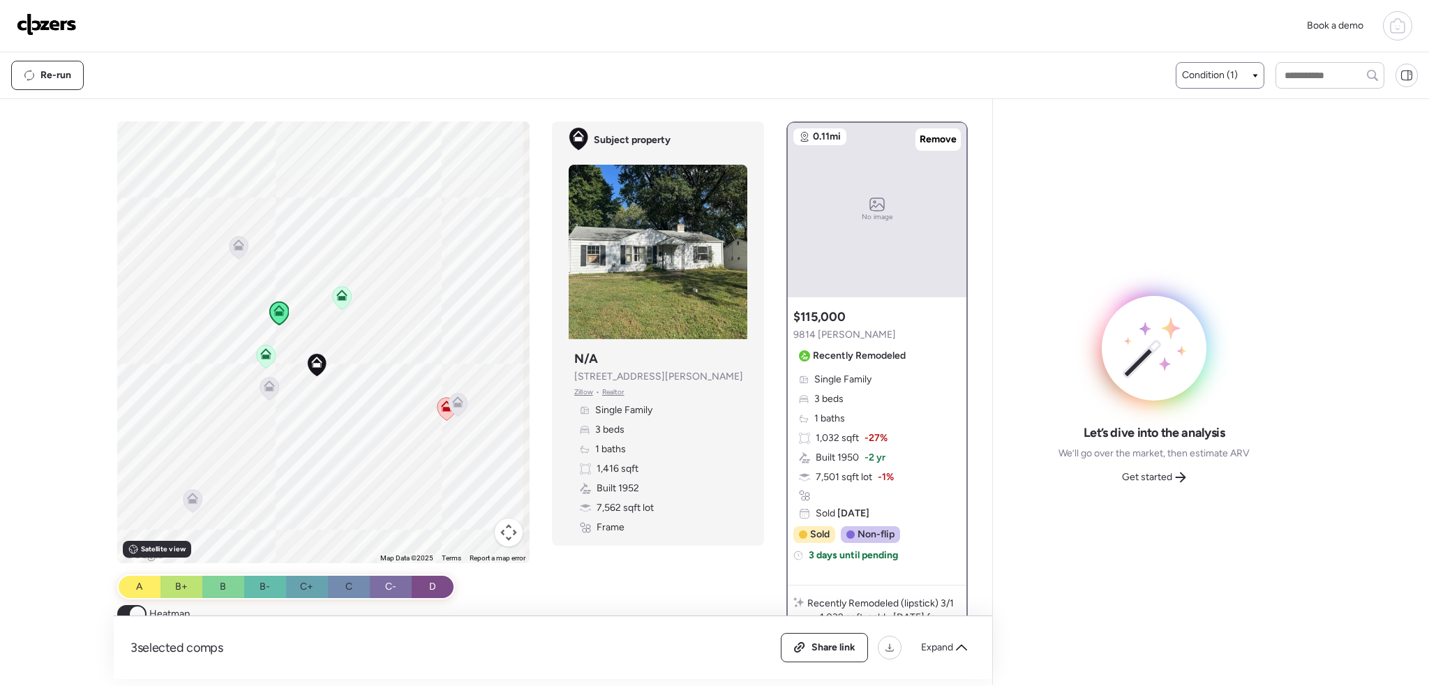
click at [342, 297] on icon at bounding box center [342, 298] width 9 height 4
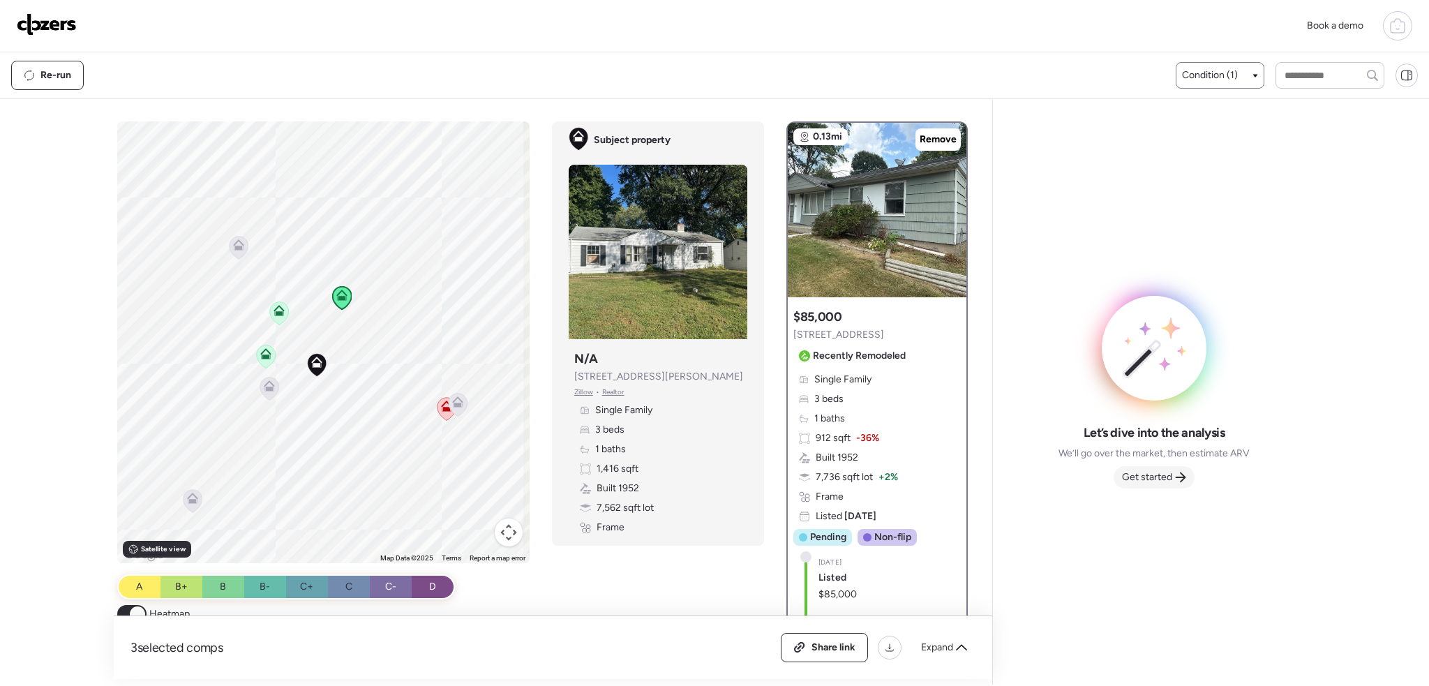
click at [1165, 477] on span "Get started" at bounding box center [1147, 477] width 50 height 14
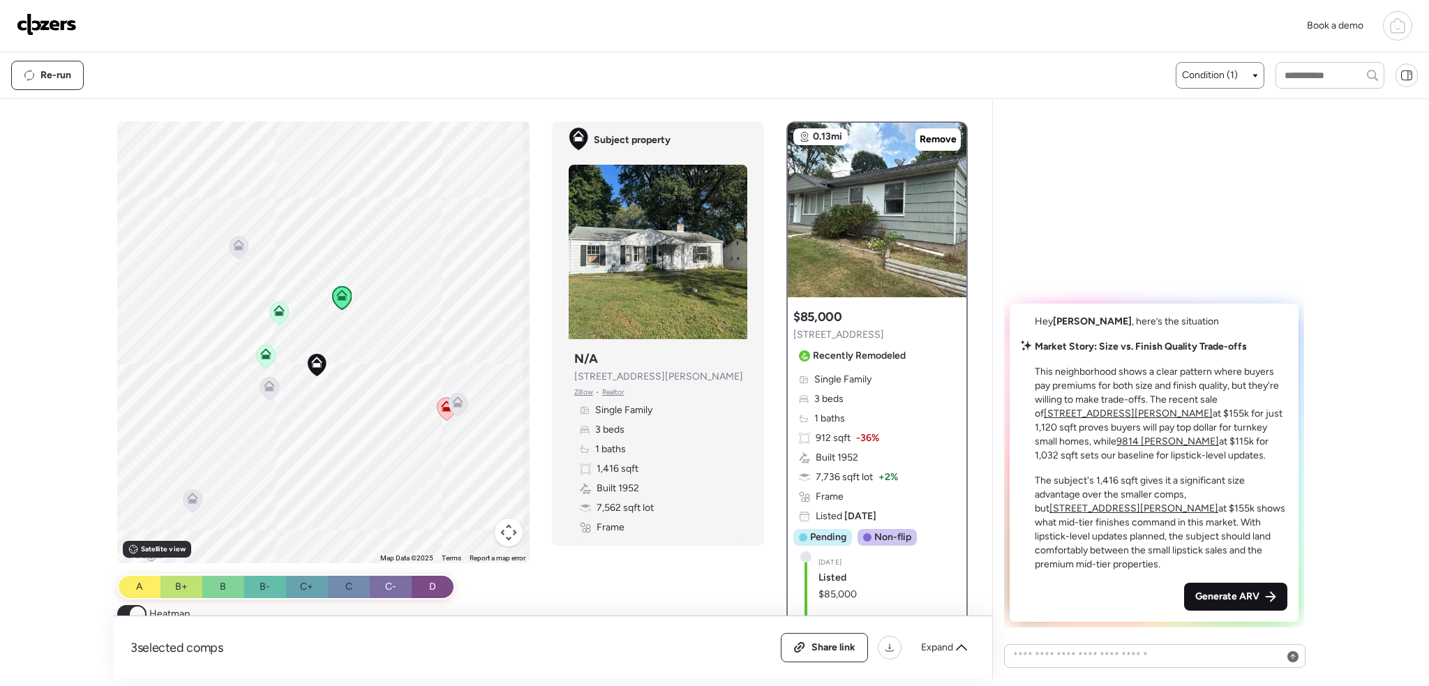
click at [1215, 595] on span "Generate ARV" at bounding box center [1227, 597] width 64 height 14
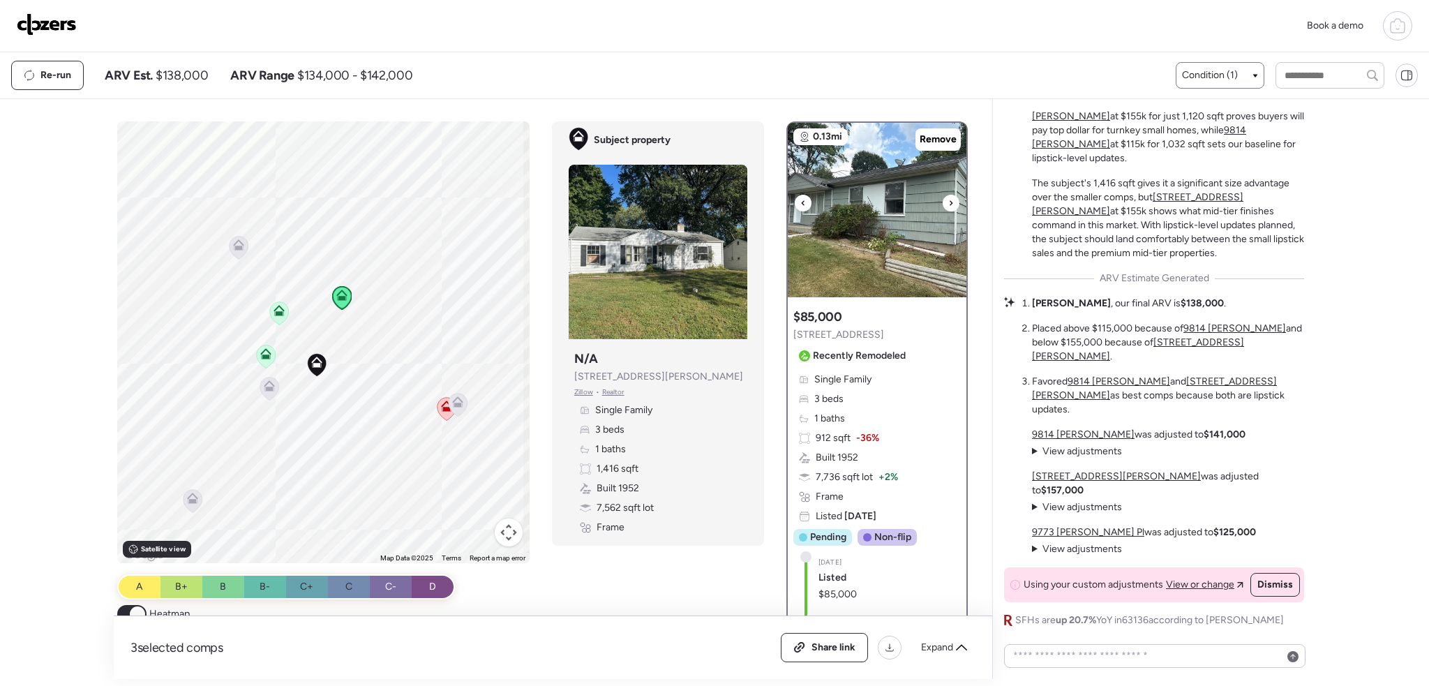
click at [948, 203] on icon at bounding box center [951, 203] width 6 height 17
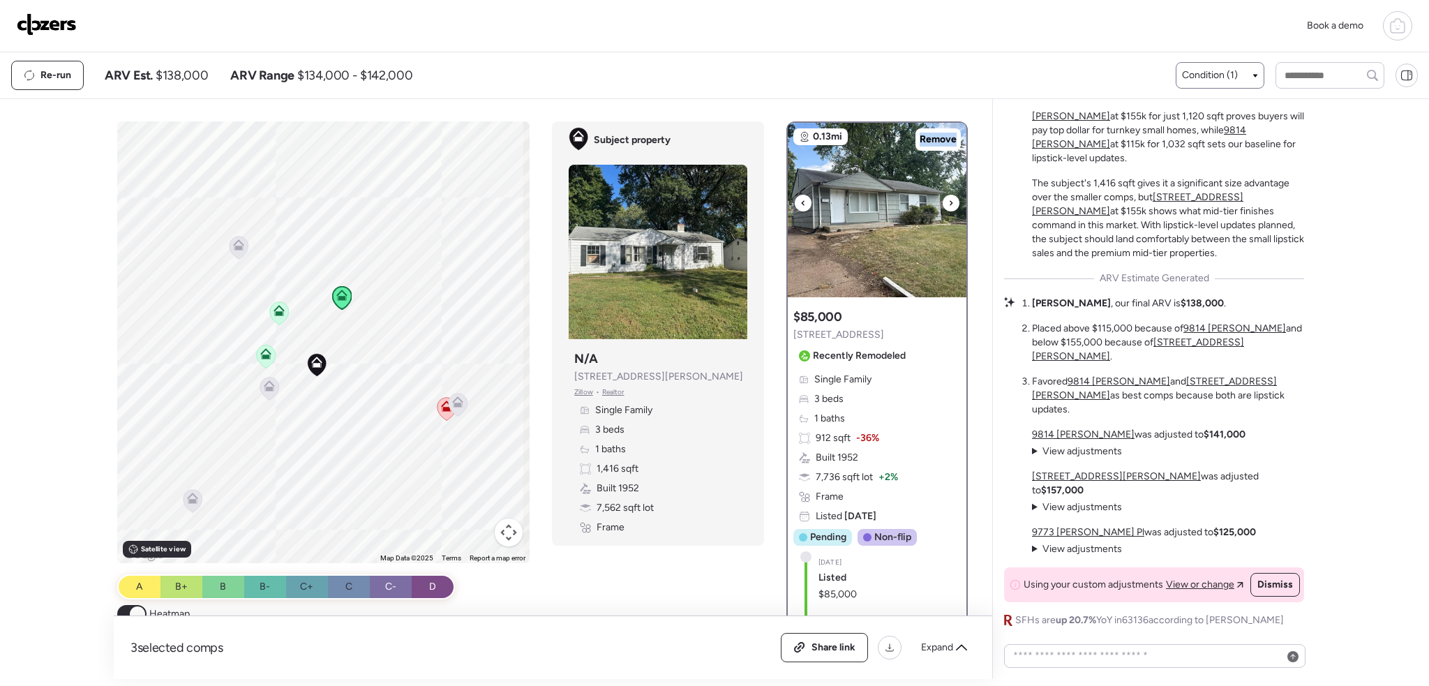
click at [948, 203] on icon at bounding box center [951, 203] width 6 height 17
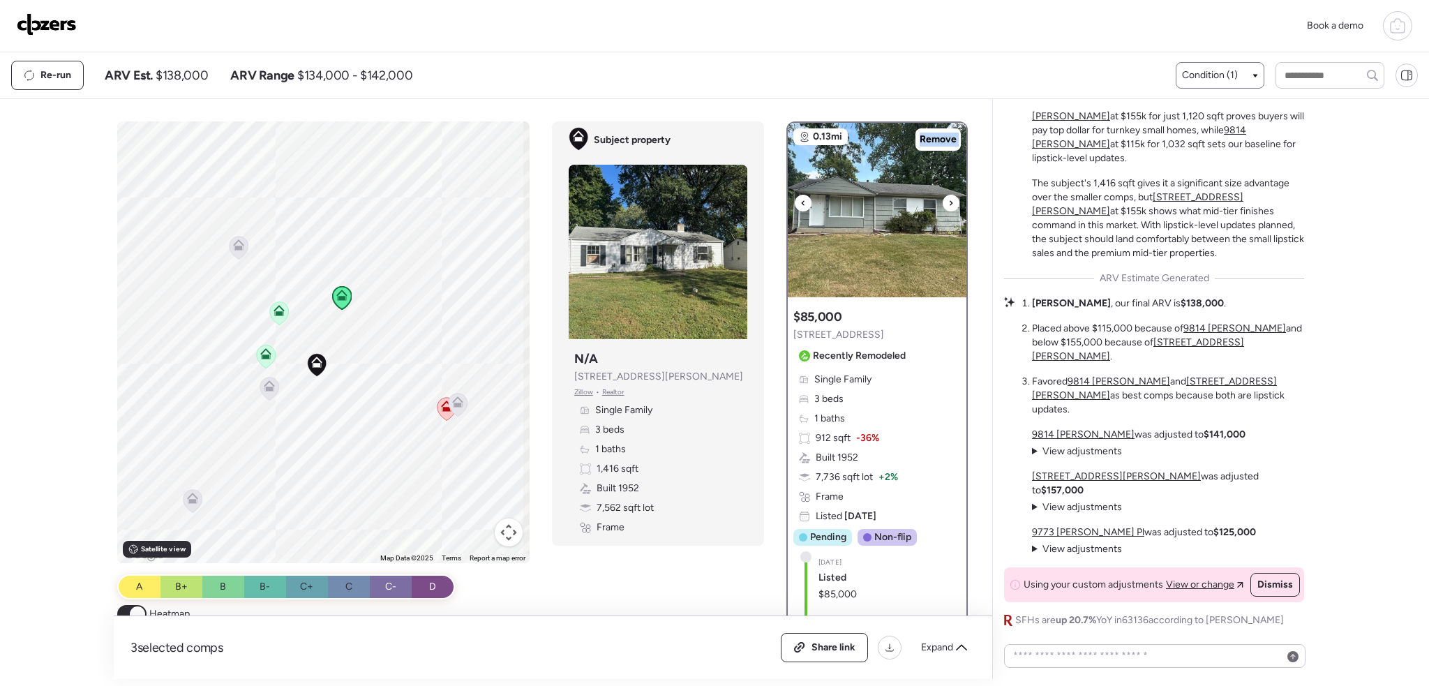
click at [948, 203] on icon at bounding box center [951, 203] width 6 height 17
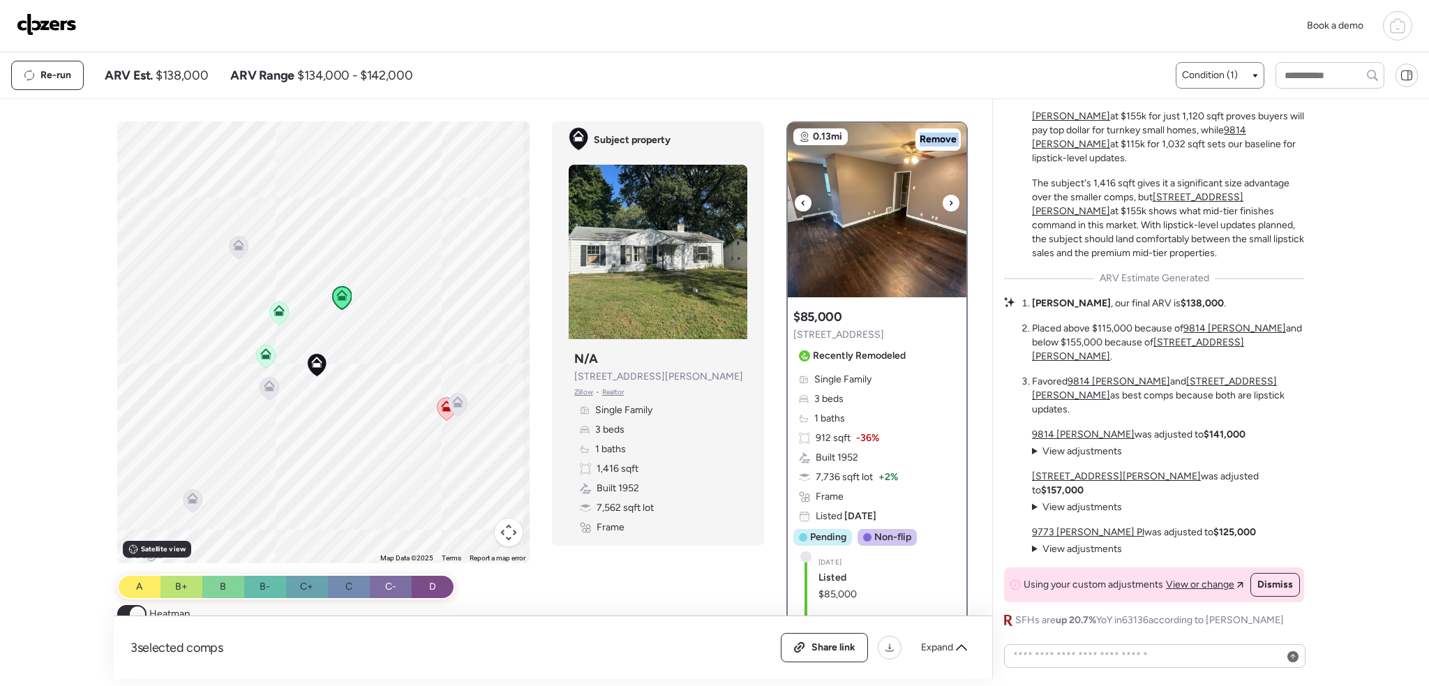
click at [948, 203] on icon at bounding box center [951, 203] width 6 height 17
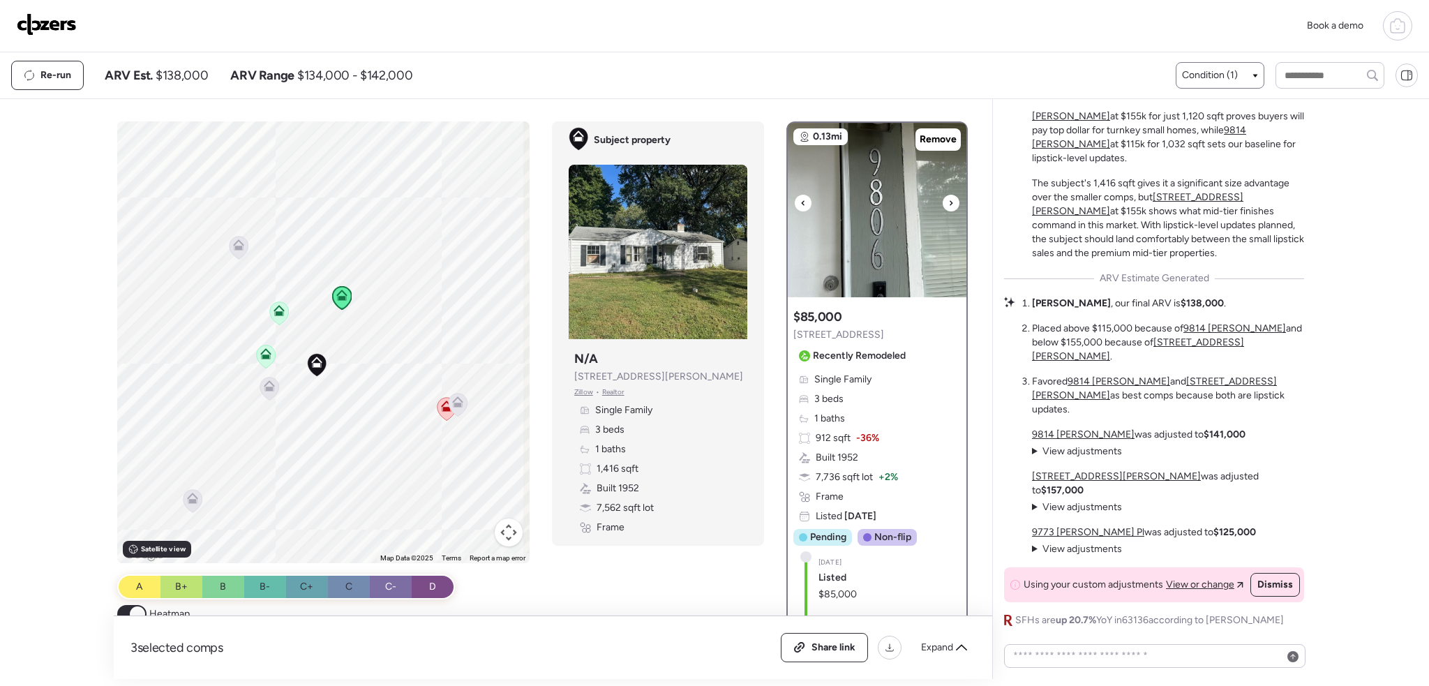
click at [948, 203] on icon at bounding box center [951, 203] width 6 height 17
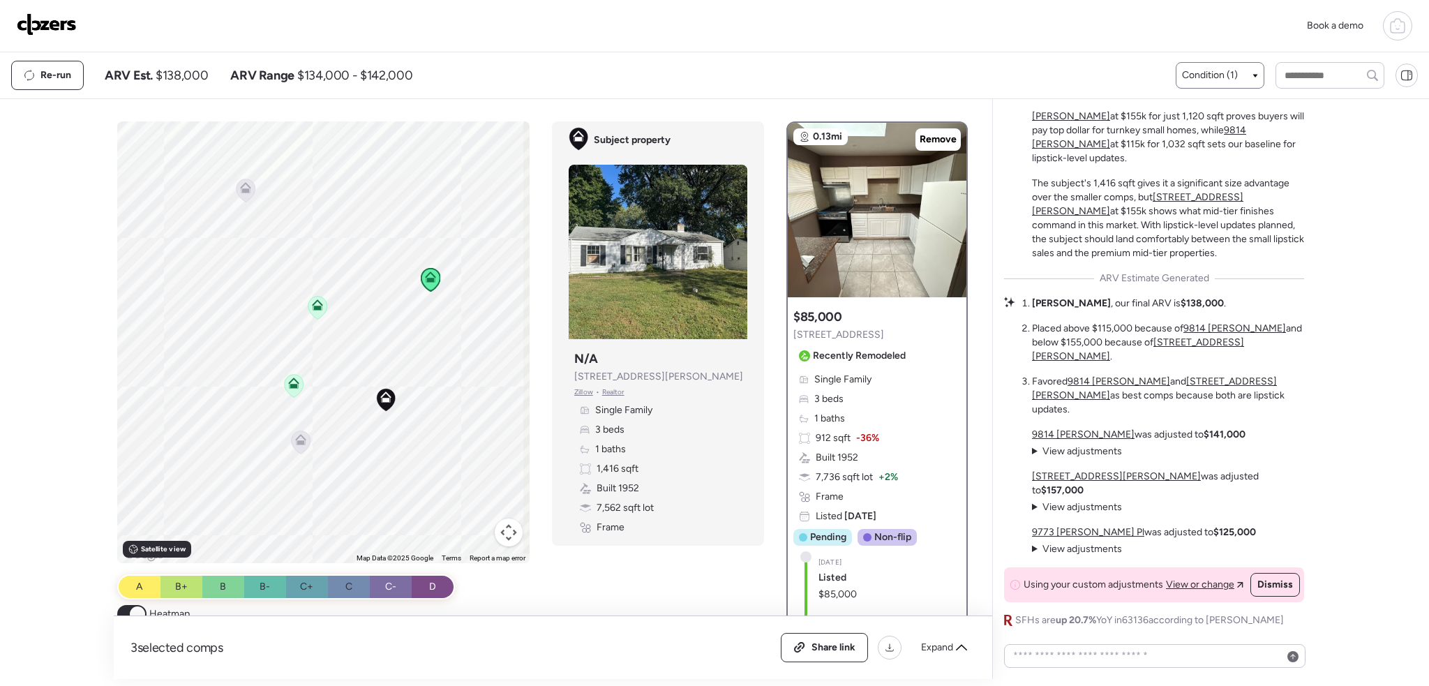
drag, startPoint x: 248, startPoint y: 352, endPoint x: 329, endPoint y: 423, distance: 107.8
click at [329, 423] on div "To activate drag with keyboard, press Alt + Enter. Once in keyboard drag state,…" at bounding box center [323, 342] width 413 height 442
click at [283, 380] on icon at bounding box center [283, 379] width 11 height 11
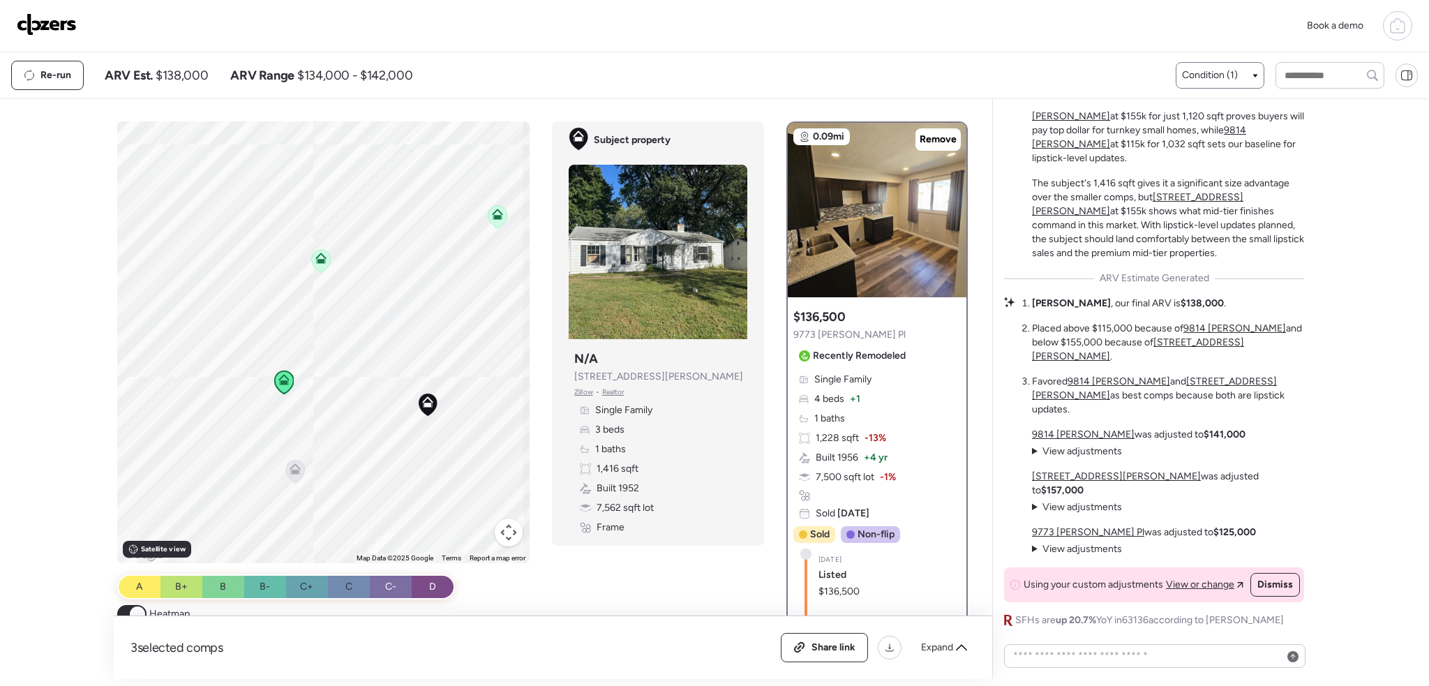
click at [315, 253] on icon at bounding box center [320, 258] width 11 height 11
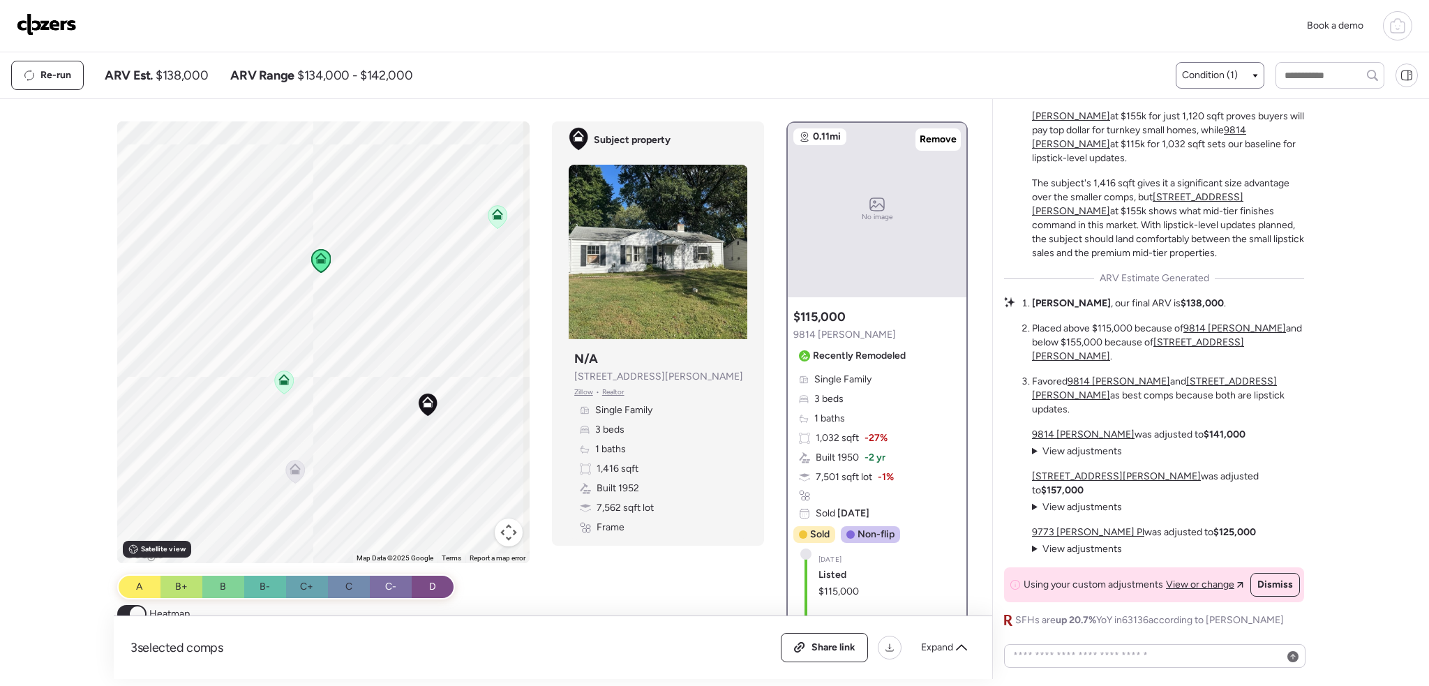
click at [500, 214] on icon at bounding box center [497, 216] width 19 height 23
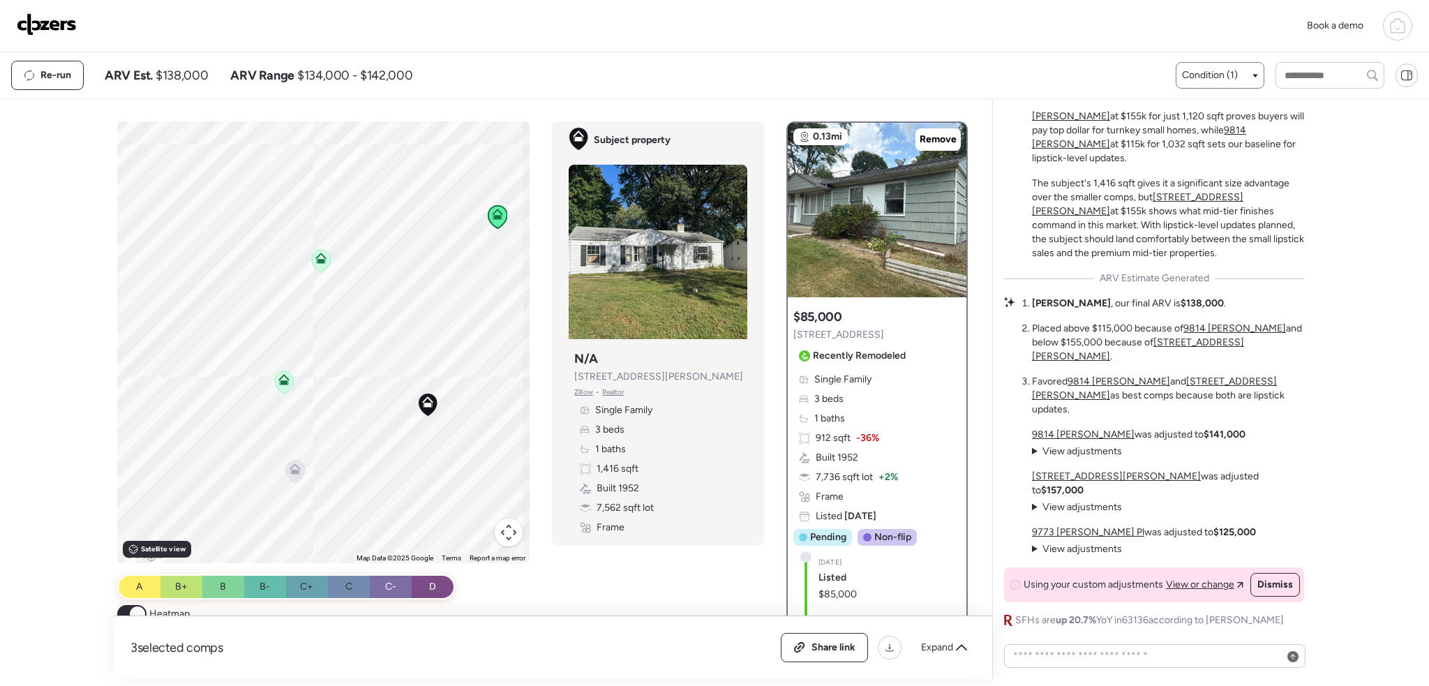
click at [317, 260] on icon at bounding box center [321, 261] width 9 height 4
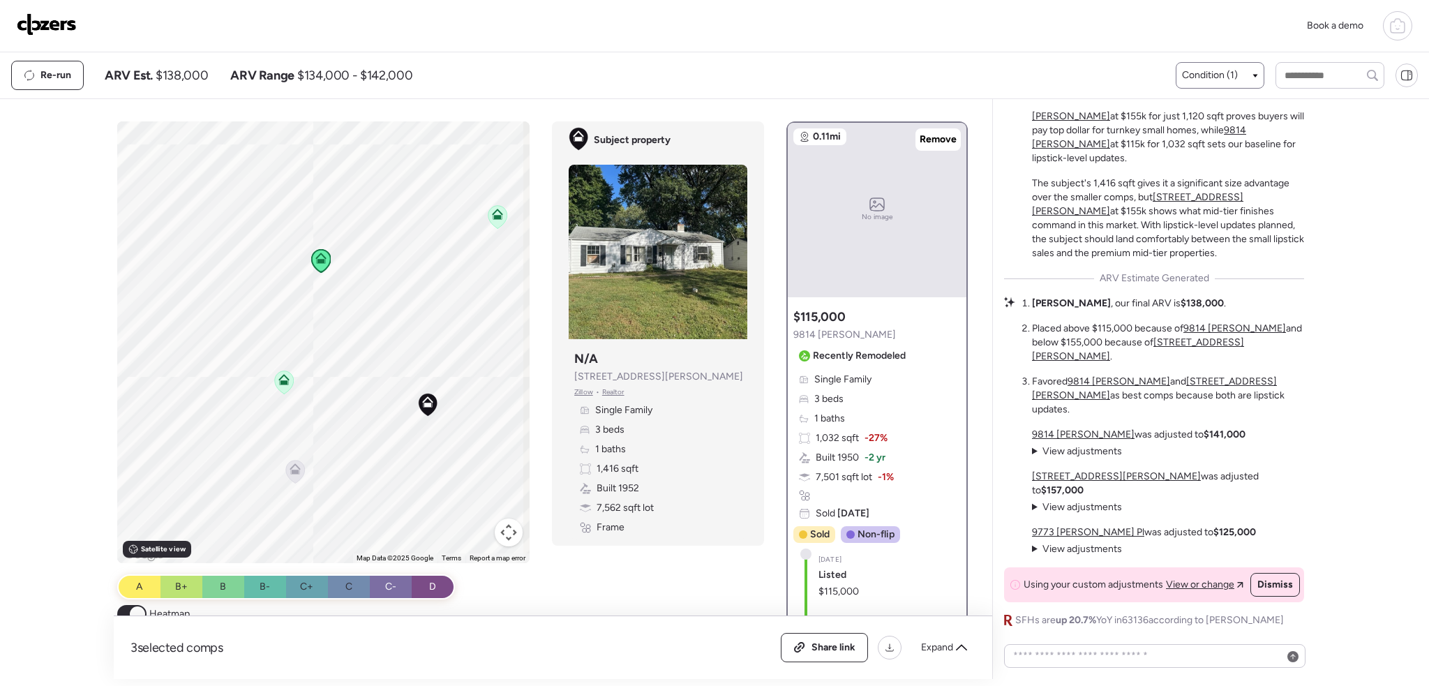
click at [277, 385] on icon at bounding box center [284, 381] width 19 height 23
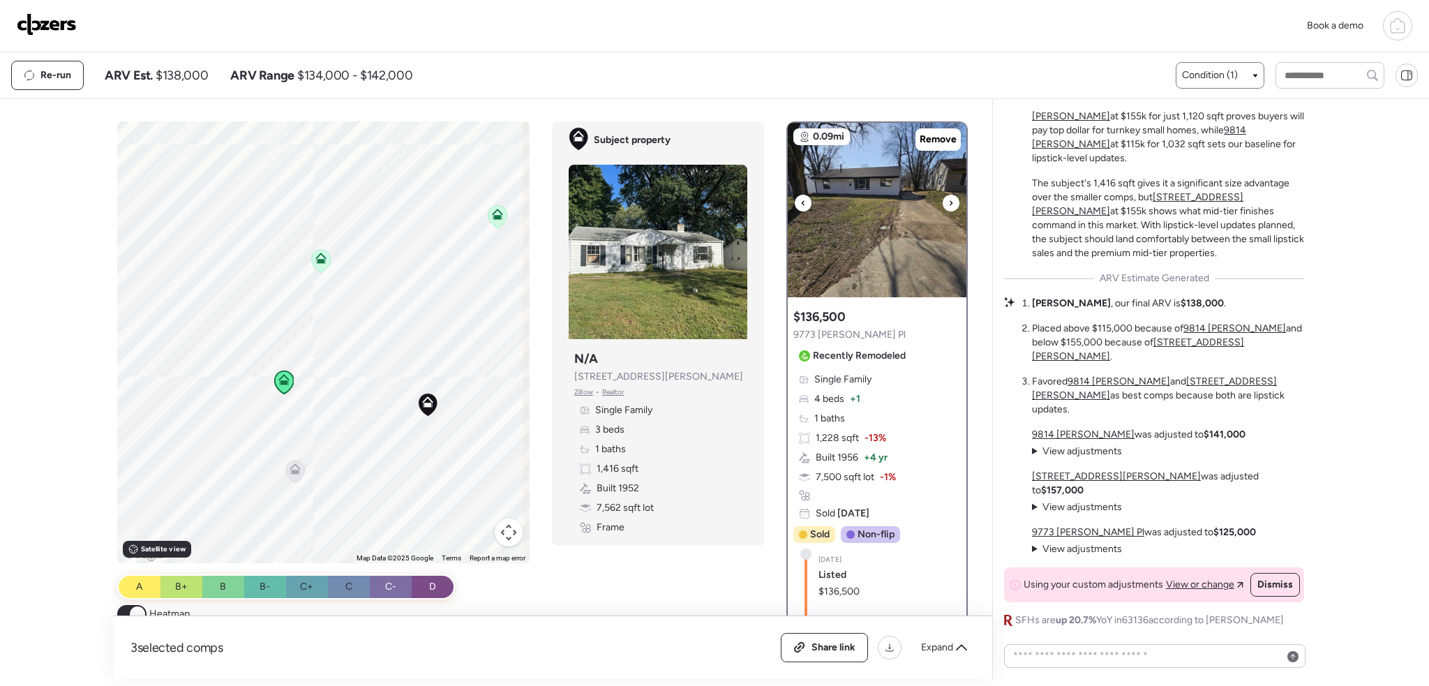
click at [943, 207] on div at bounding box center [951, 203] width 17 height 17
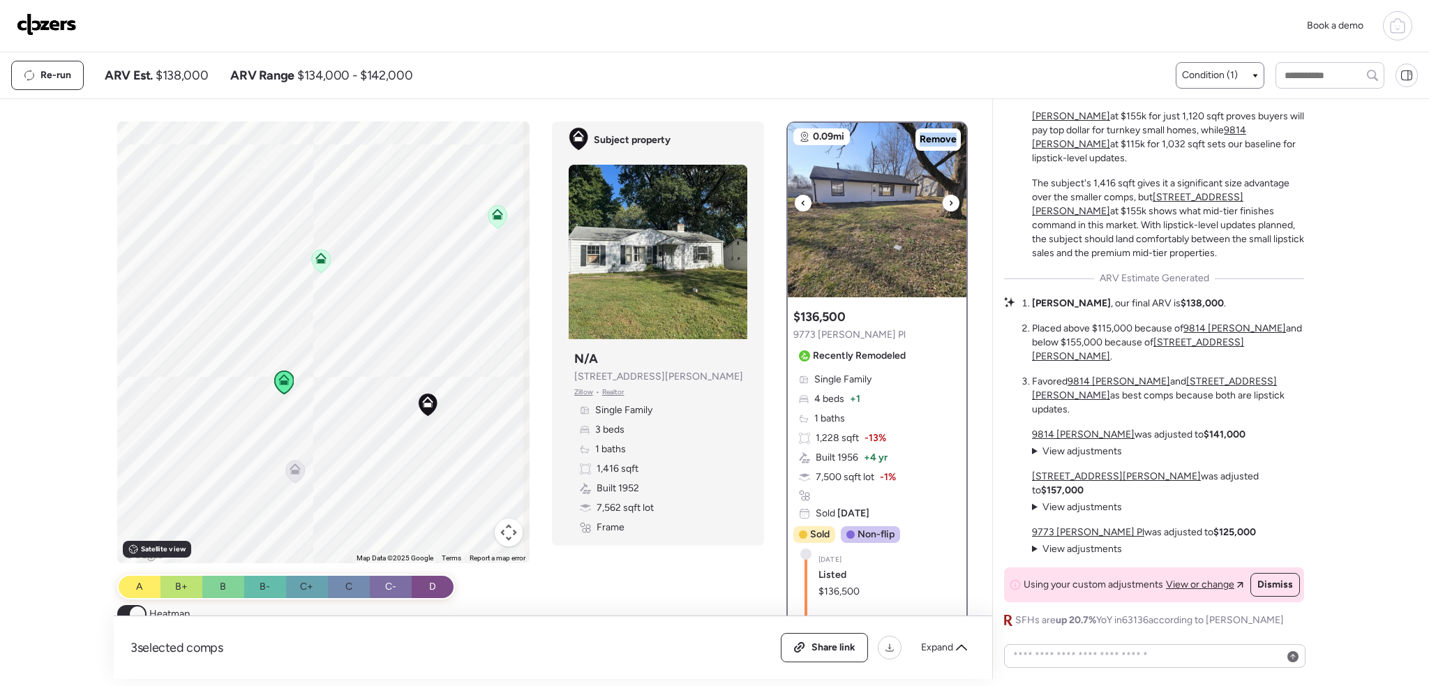
click at [943, 207] on div at bounding box center [951, 203] width 17 height 17
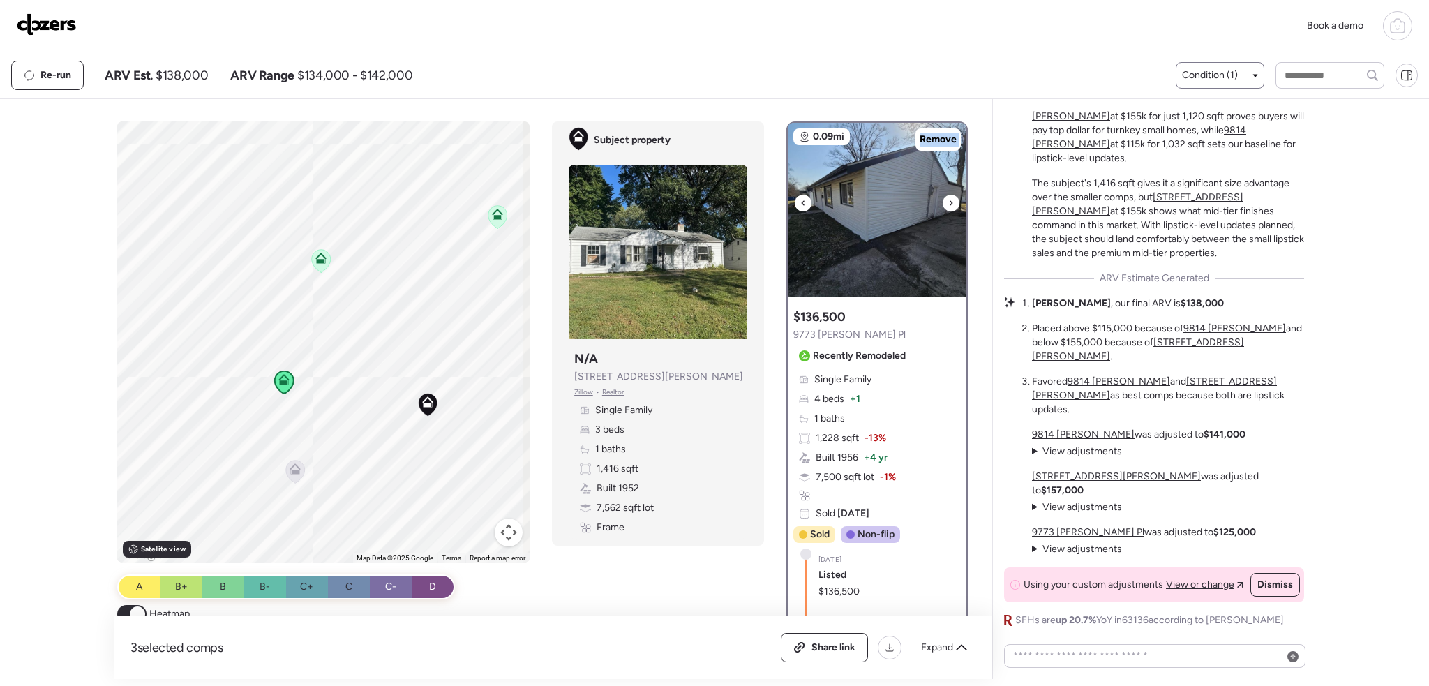
click at [943, 207] on div at bounding box center [951, 203] width 17 height 17
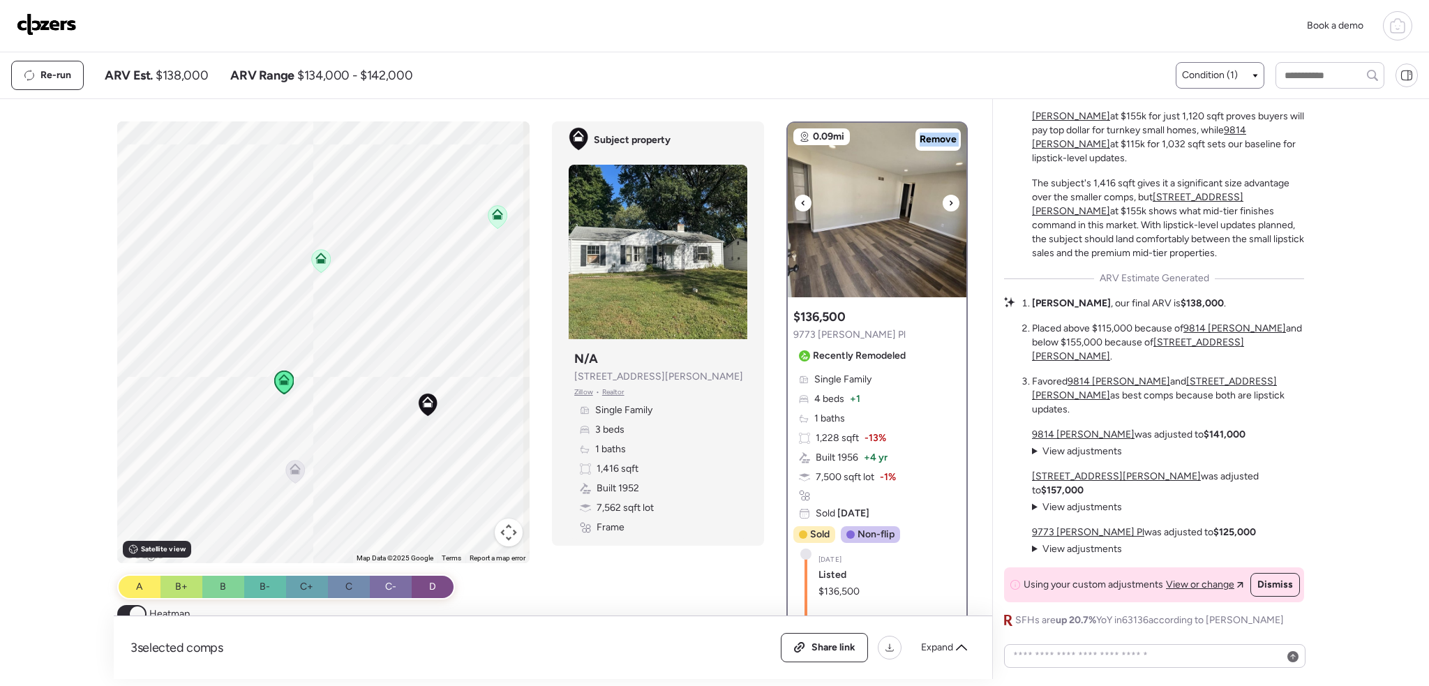
click at [943, 207] on div at bounding box center [951, 203] width 17 height 17
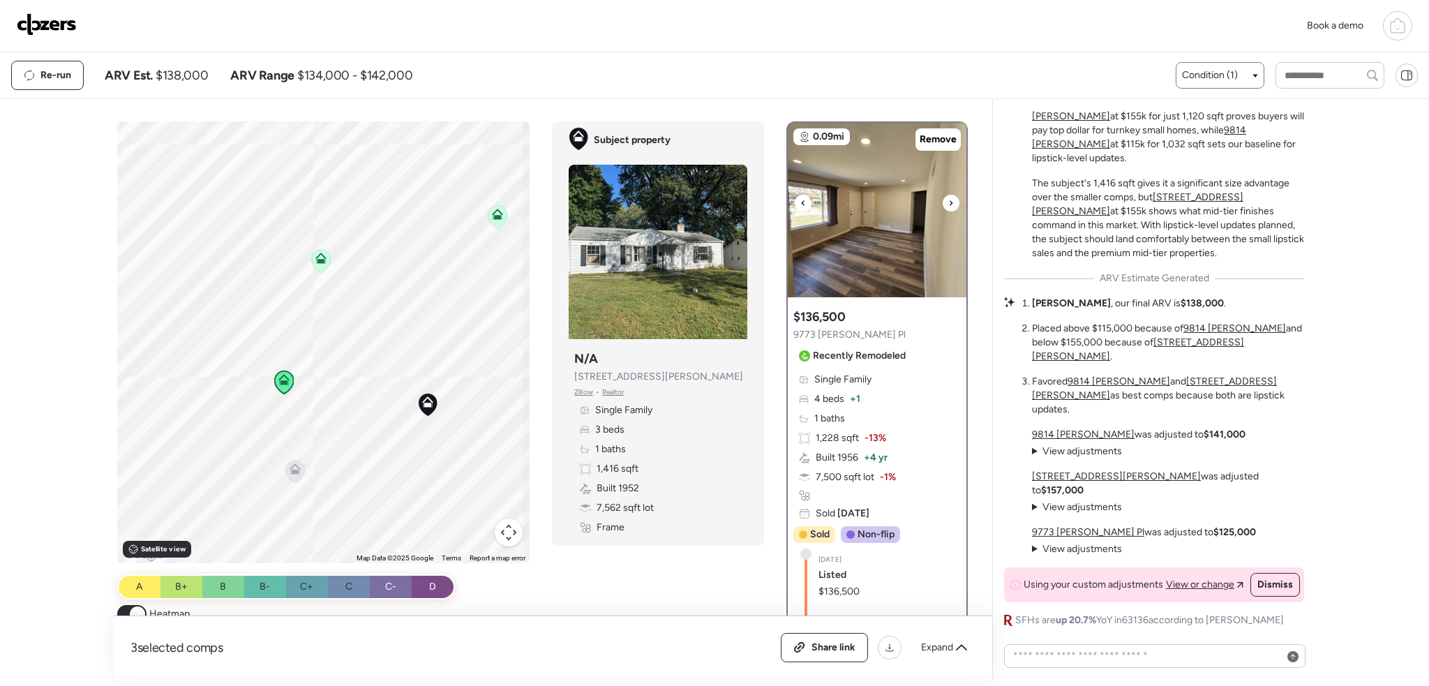
click at [943, 207] on div at bounding box center [951, 203] width 17 height 17
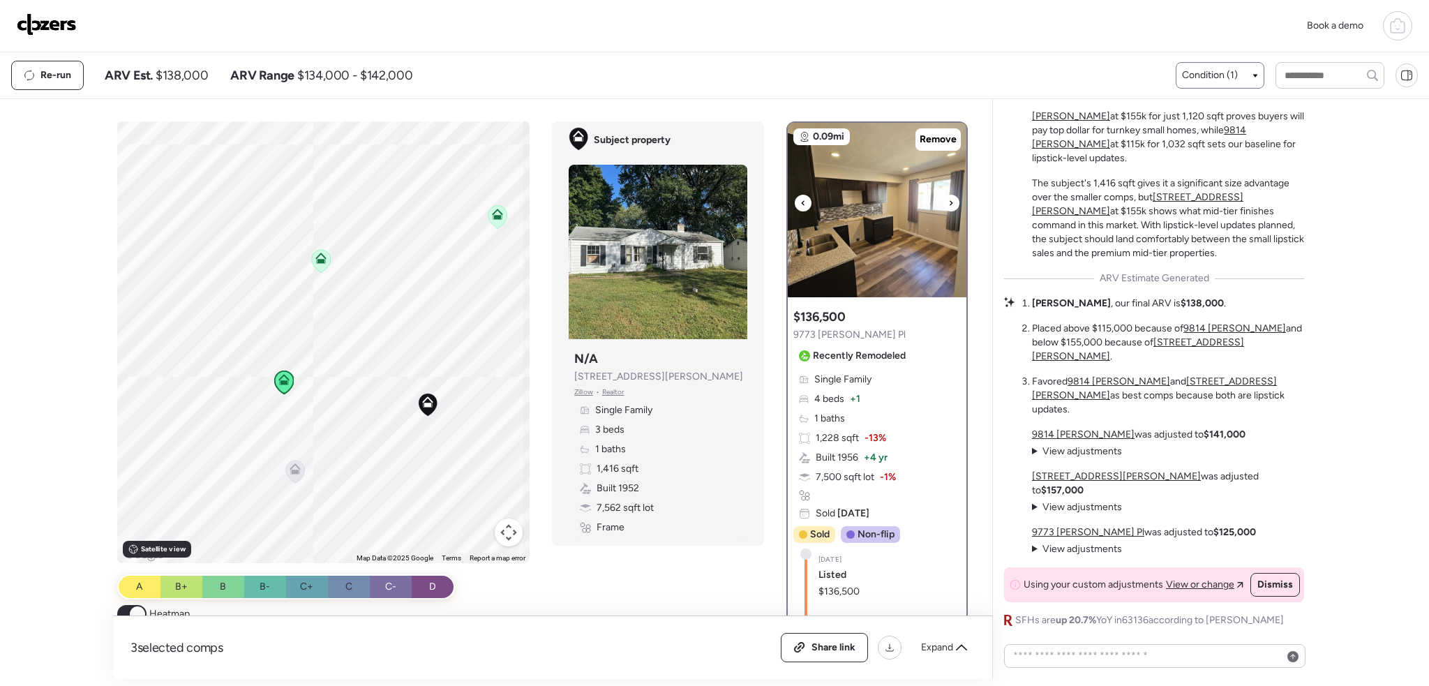
click at [943, 202] on div at bounding box center [951, 203] width 17 height 17
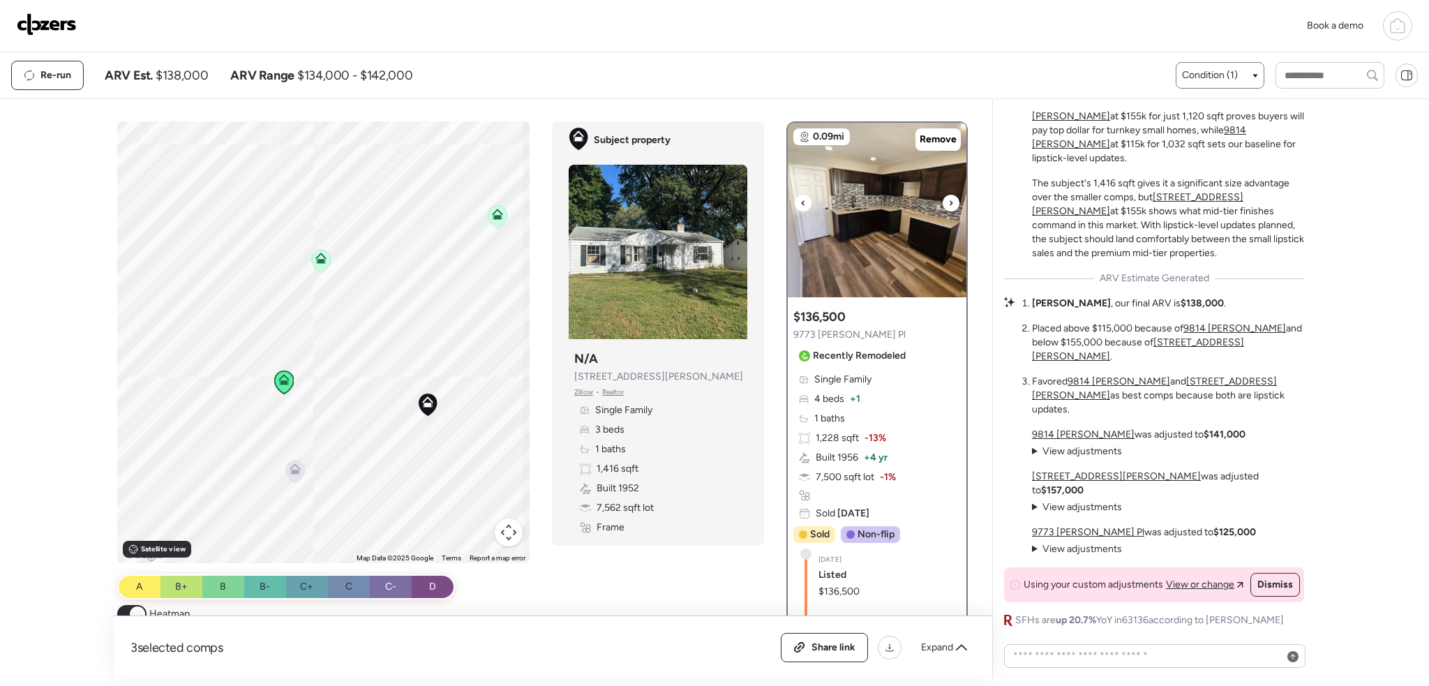
click at [800, 202] on div at bounding box center [803, 203] width 17 height 17
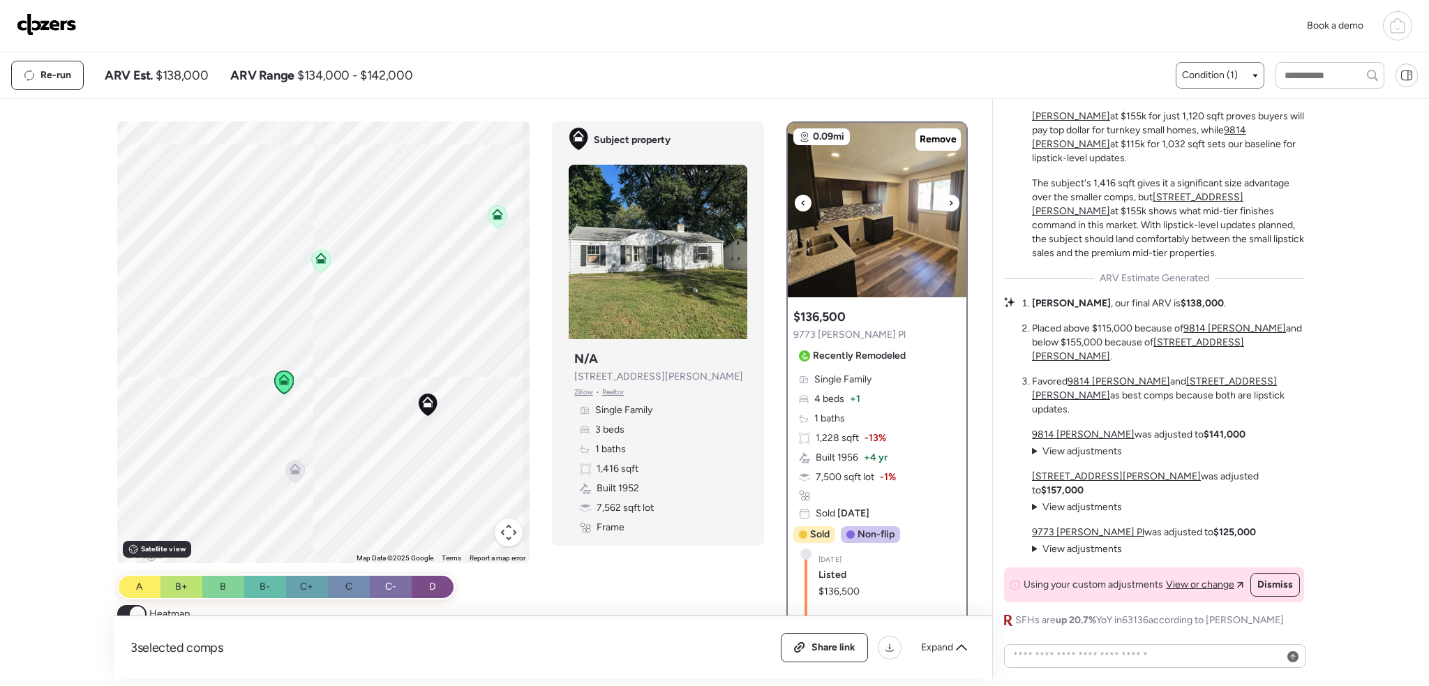
click at [948, 201] on icon at bounding box center [951, 203] width 6 height 17
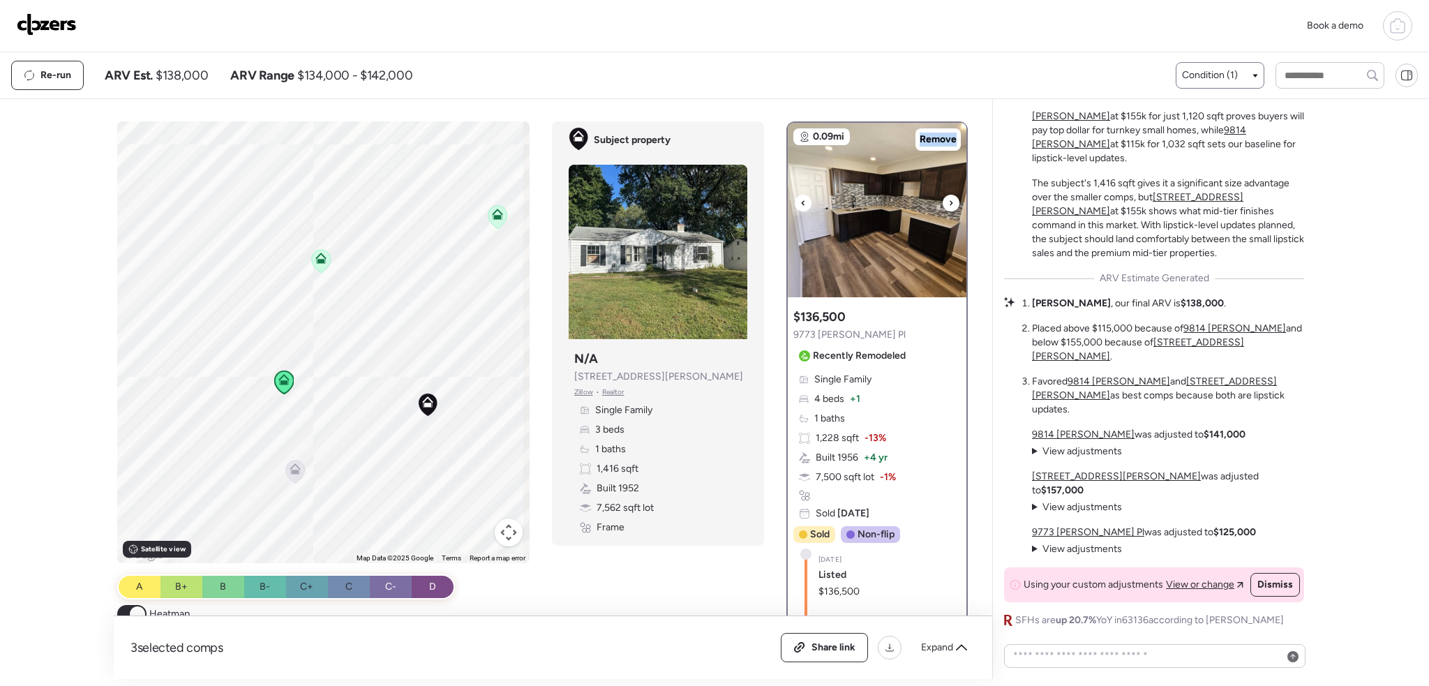
click at [948, 201] on icon at bounding box center [951, 203] width 6 height 17
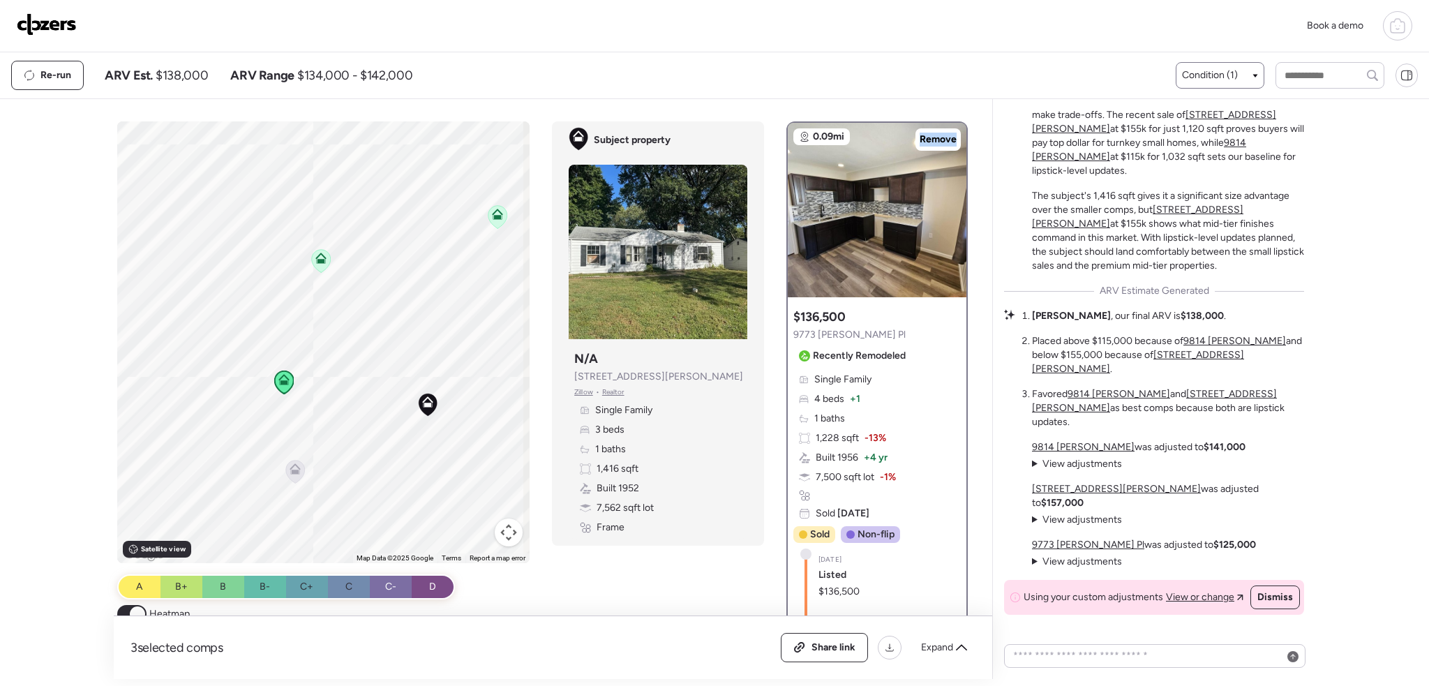
scroll to position [-16, 0]
drag, startPoint x: 1177, startPoint y: 358, endPoint x: 1136, endPoint y: 357, distance: 41.2
click at [1136, 327] on li "Shane , our final ARV is $138,000 ." at bounding box center [1129, 320] width 194 height 14
click at [645, 260] on img at bounding box center [658, 252] width 179 height 174
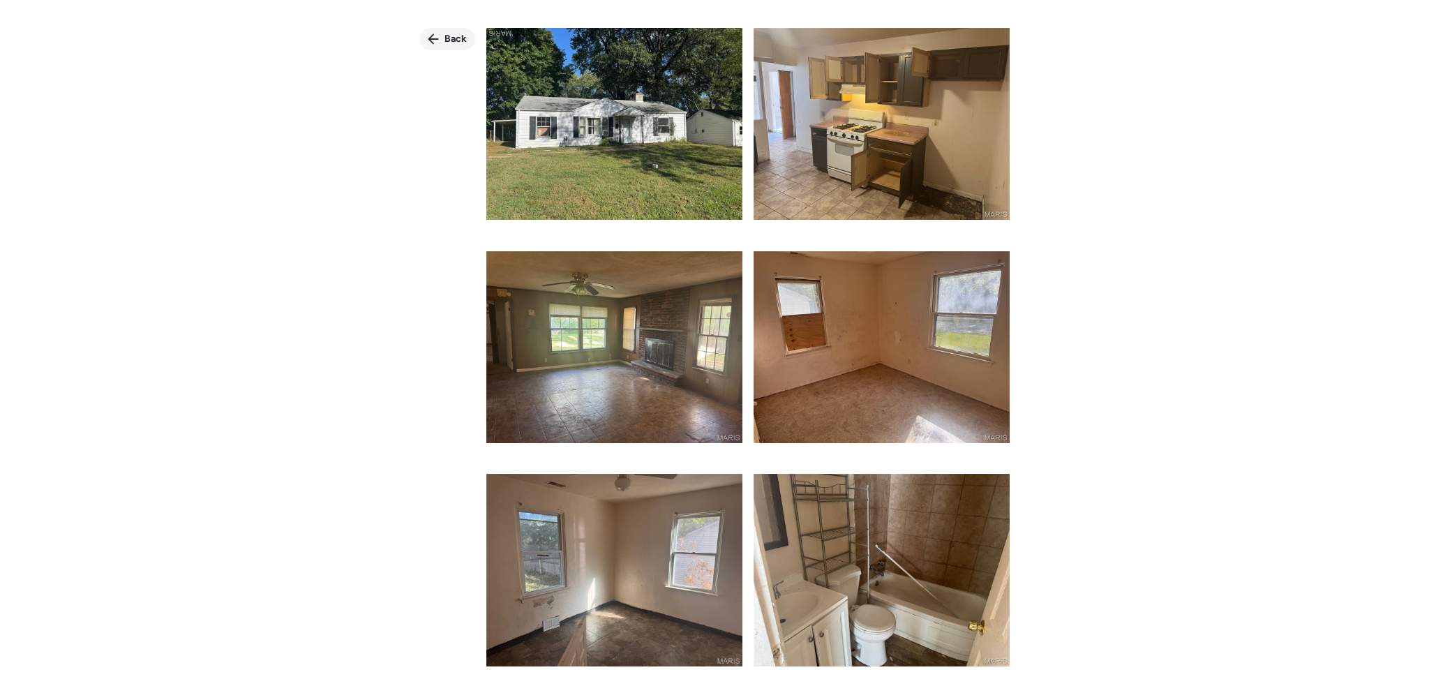
click at [448, 35] on span "Back" at bounding box center [455, 39] width 22 height 14
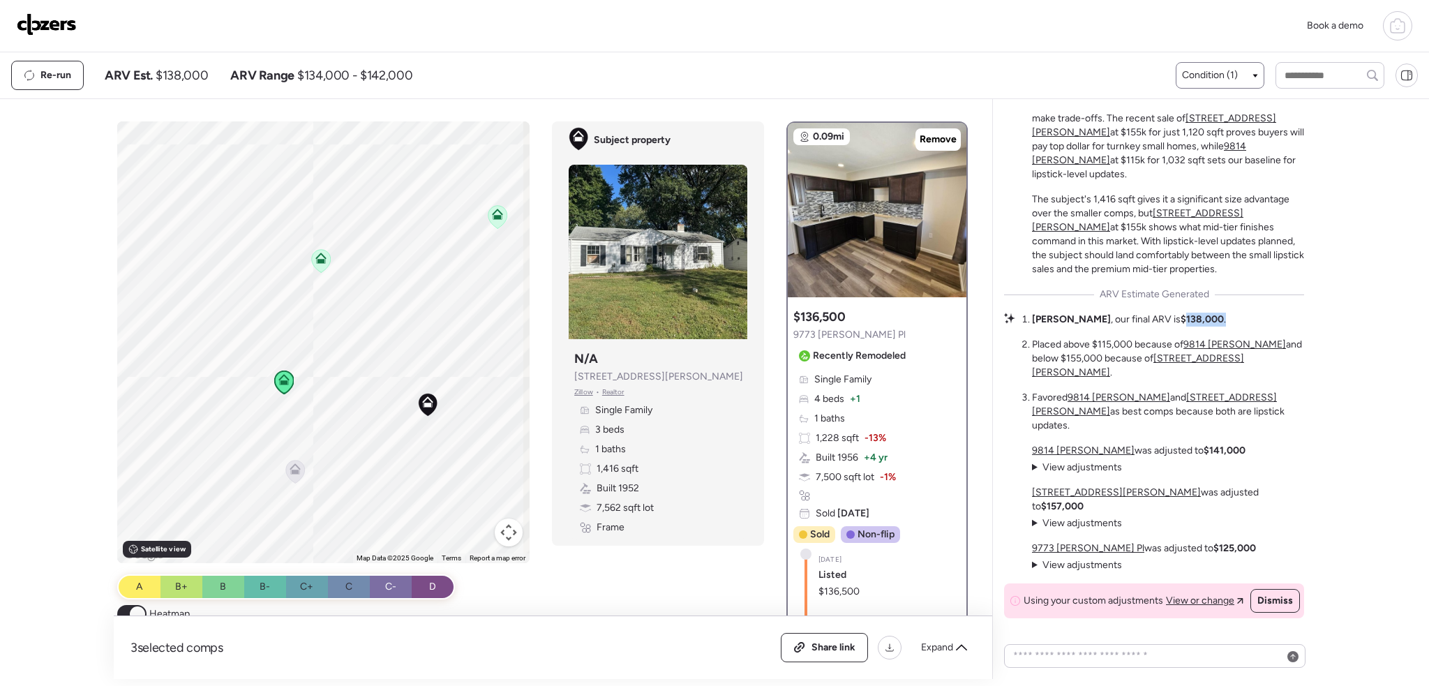
drag, startPoint x: 1171, startPoint y: 352, endPoint x: 1139, endPoint y: 358, distance: 32.7
click at [1139, 358] on ol "Shane , our final ARV is $138,000 . Placed above $115,000 because of 9814 Vicki…" at bounding box center [1168, 373] width 272 height 120
click at [1181, 351] on ol "Shane , our final ARV is $138,000 . Placed above $115,000 because of 9814 Vicki…" at bounding box center [1168, 373] width 272 height 120
